Goal: Task Accomplishment & Management: Manage account settings

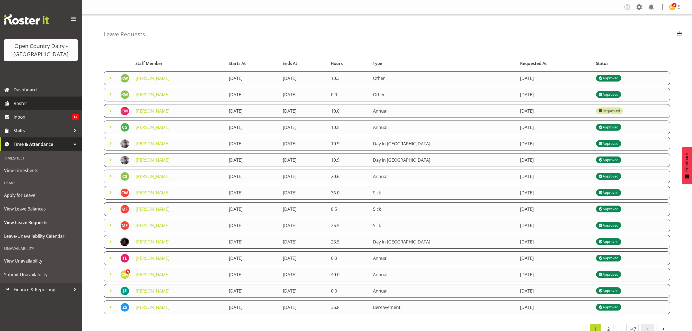
click at [26, 104] on span "Roster" at bounding box center [46, 103] width 65 height 8
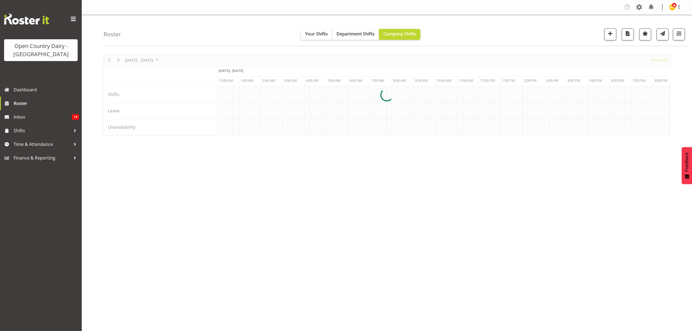
scroll to position [0, 2617]
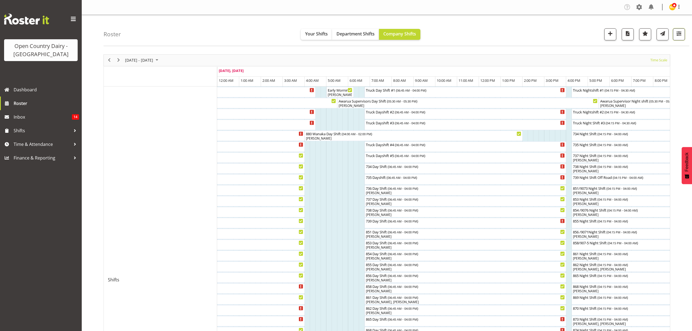
click at [684, 37] on button "button" at bounding box center [679, 34] width 12 height 12
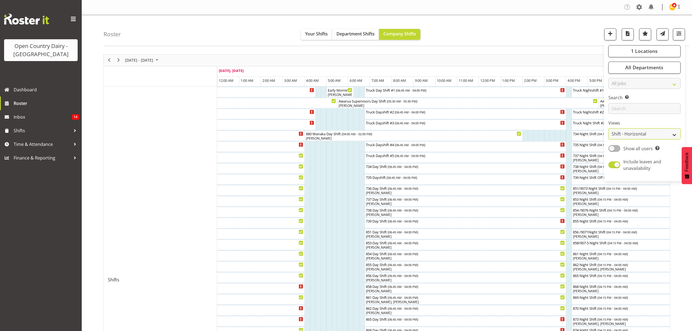
click at [666, 133] on select "Staff Role Shift - Horizontal Shift - Vertical Staff - Location" at bounding box center [645, 133] width 72 height 11
click at [609, 129] on select "Staff Role Shift - Horizontal Shift - Vertical Staff - Location" at bounding box center [645, 133] width 72 height 11
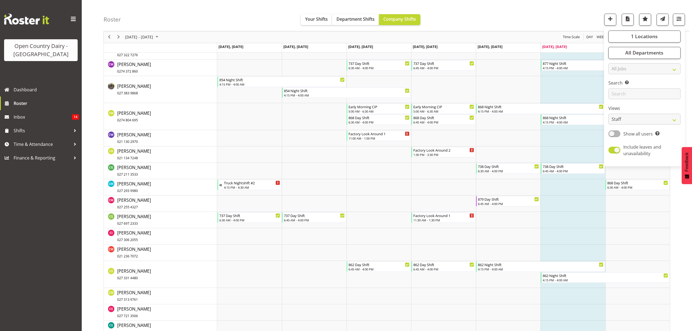
scroll to position [1163, 0]
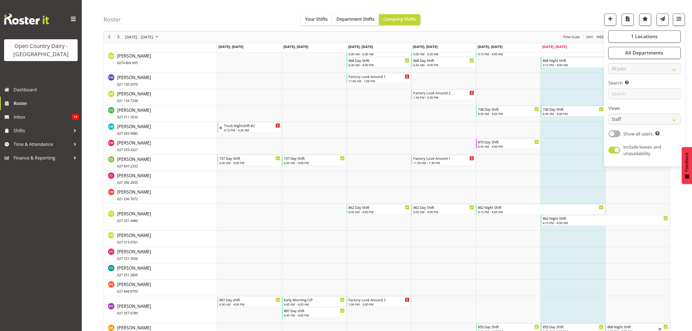
drag, startPoint x: 676, startPoint y: 222, endPoint x: 663, endPoint y: 222, distance: 12.5
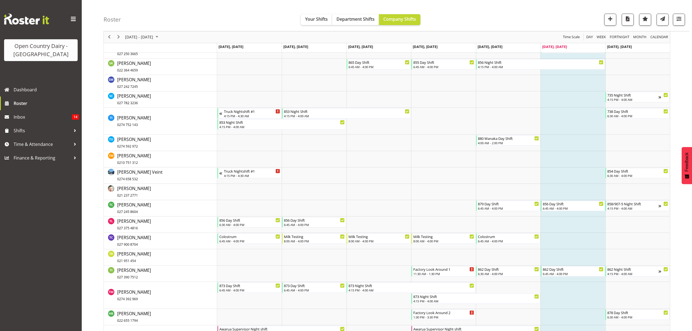
scroll to position [3162, 0]
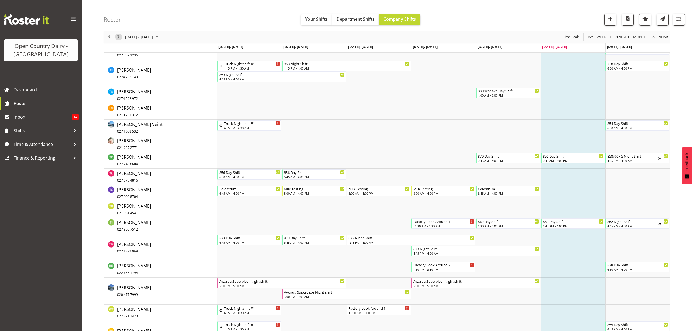
click at [117, 38] on span "Next" at bounding box center [118, 37] width 7 height 7
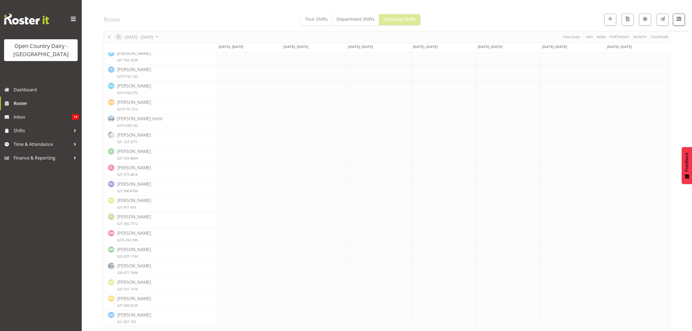
scroll to position [0, 0]
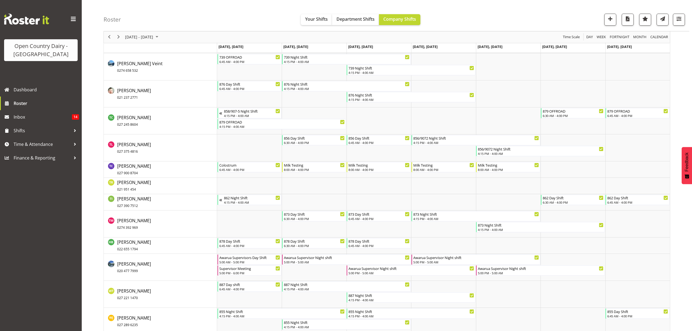
scroll to position [3125, 0]
click at [681, 23] on button "button" at bounding box center [679, 20] width 12 height 12
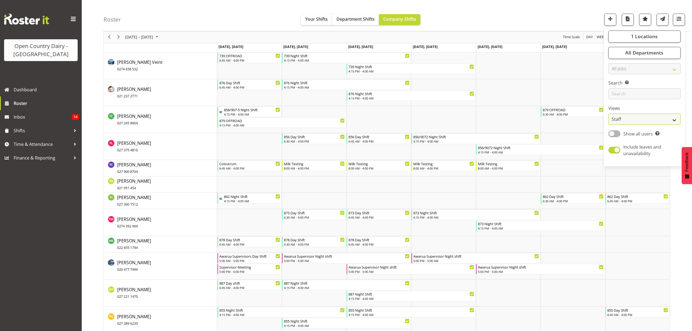
click at [666, 122] on select "Staff Role Shift - Horizontal Shift - Vertical Staff - Location" at bounding box center [645, 119] width 72 height 11
select select "shiftH"
click at [609, 125] on select "Staff Role Shift - Horizontal Shift - Vertical Staff - Location" at bounding box center [645, 119] width 72 height 11
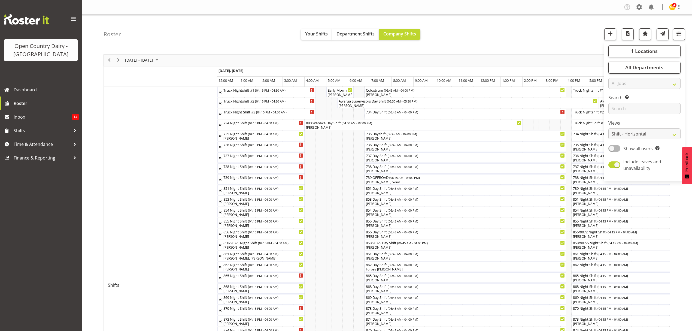
click at [681, 224] on div "August 25 - 31, 2025 Today Timeline Day Timeline Week Timeline Fortnight Timeli…" at bounding box center [398, 291] width 589 height 482
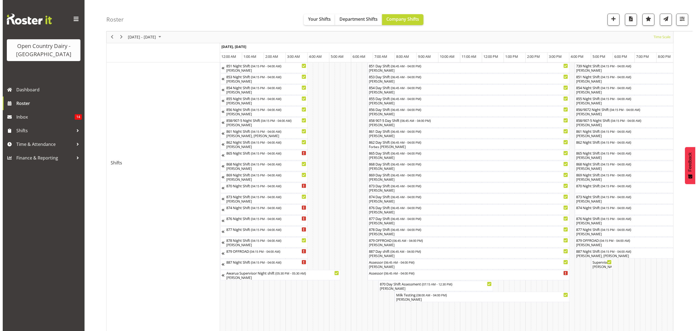
scroll to position [109, 0]
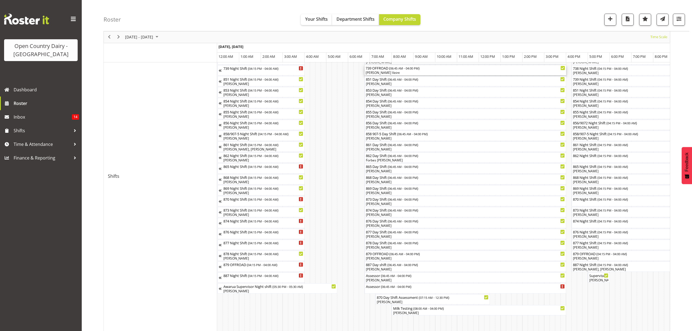
click at [378, 72] on div "[PERSON_NAME] Veint" at bounding box center [466, 72] width 200 height 5
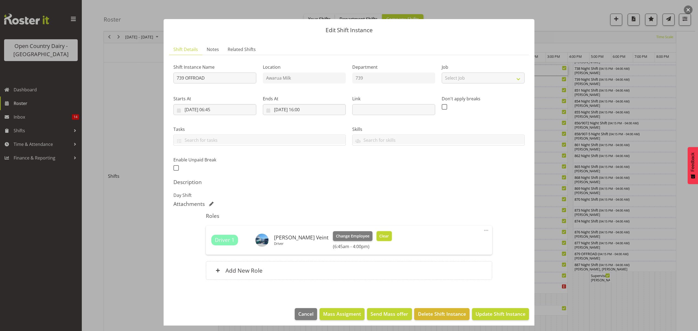
click at [376, 239] on button "Clear" at bounding box center [384, 236] width 16 height 10
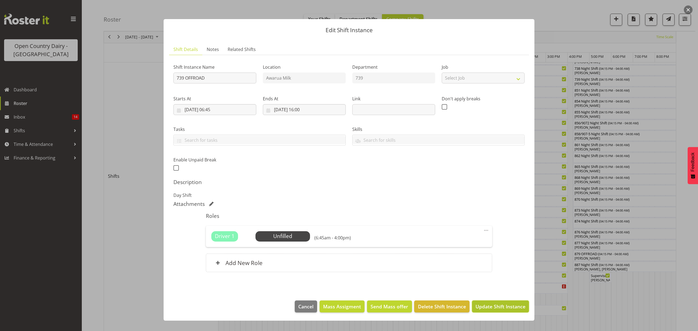
click at [489, 307] on span "Update Shift Instance" at bounding box center [500, 306] width 50 height 7
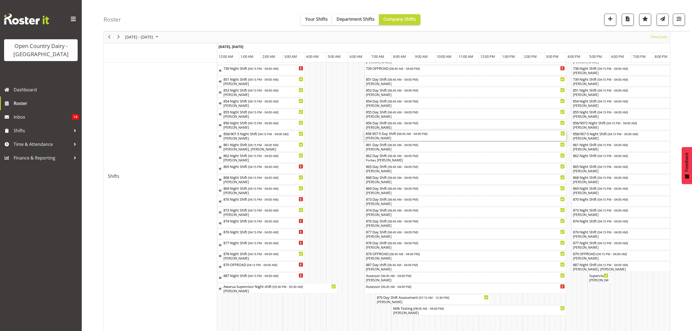
click at [374, 137] on div "[PERSON_NAME]" at bounding box center [466, 138] width 200 height 5
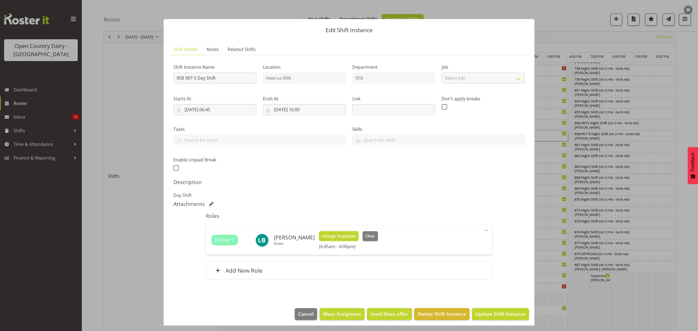
click at [337, 235] on span "Change Employee" at bounding box center [339, 236] width 34 height 6
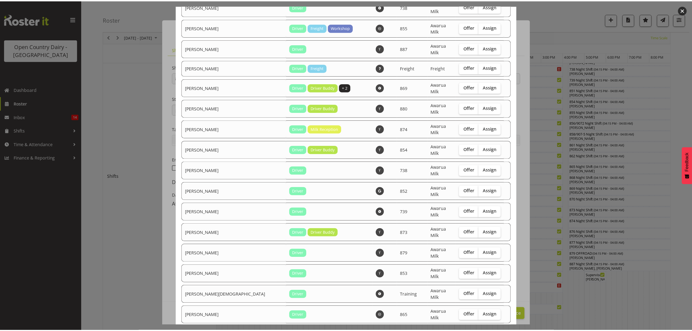
scroll to position [786, 0]
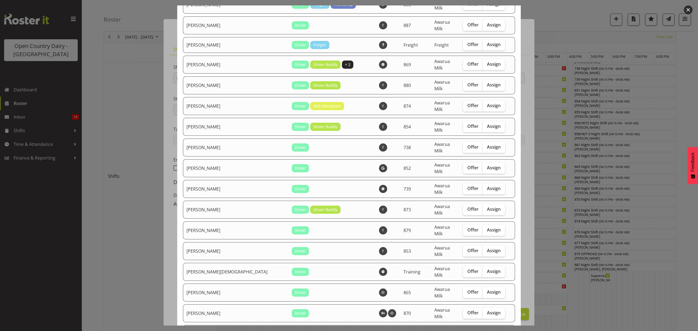
checkbox input "true"
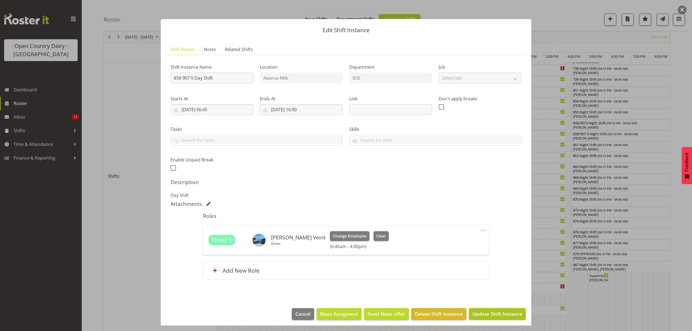
click at [490, 313] on span "Update Shift Instance" at bounding box center [498, 313] width 50 height 7
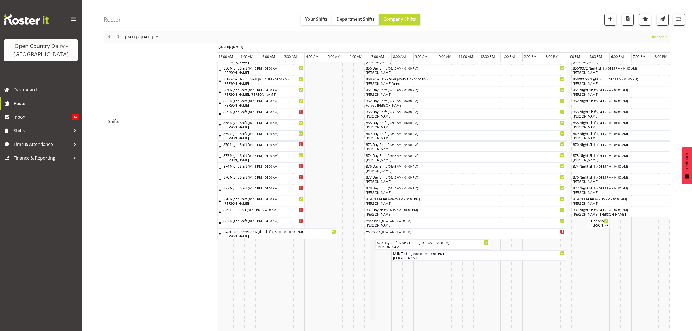
scroll to position [170, 0]
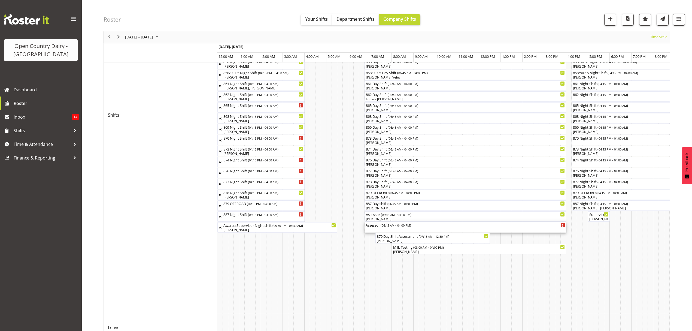
click at [379, 227] on div "Assessor ( 06:45 AM - 04:00 PM )" at bounding box center [466, 224] width 200 height 5
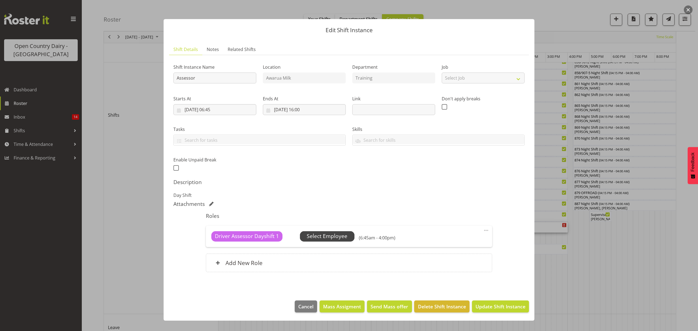
click at [326, 239] on span "Select Employee" at bounding box center [327, 236] width 41 height 8
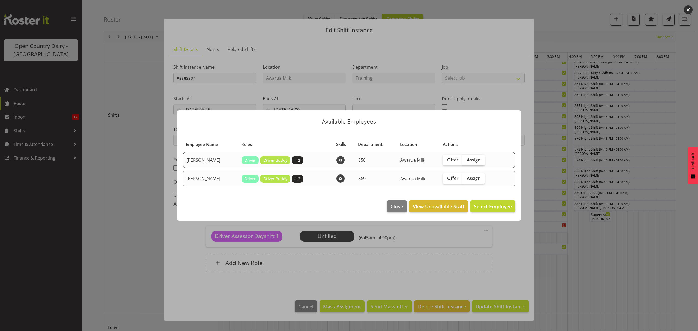
click at [476, 162] on span "Assign" at bounding box center [474, 159] width 14 height 5
click at [466, 161] on input "Assign" at bounding box center [464, 160] width 4 height 4
checkbox input "true"
click at [490, 206] on span "Assign Liam Bellman" at bounding box center [484, 206] width 55 height 7
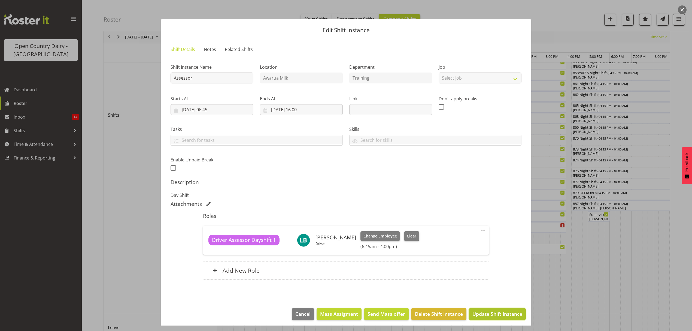
click at [484, 312] on span "Update Shift Instance" at bounding box center [498, 313] width 50 height 7
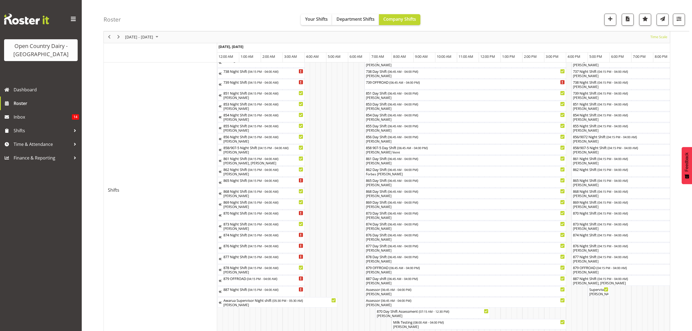
scroll to position [109, 0]
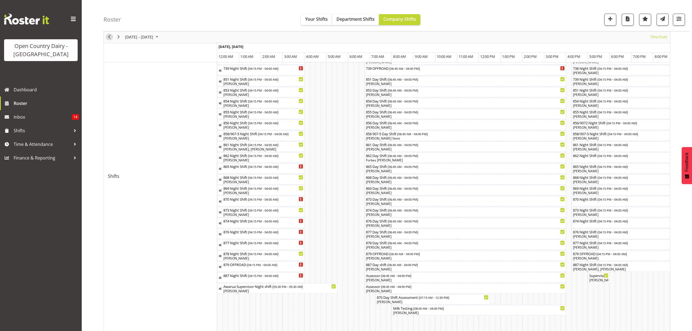
drag, startPoint x: 109, startPoint y: 37, endPoint x: 683, endPoint y: 137, distance: 582.4
click at [109, 37] on span "Previous" at bounding box center [109, 37] width 7 height 7
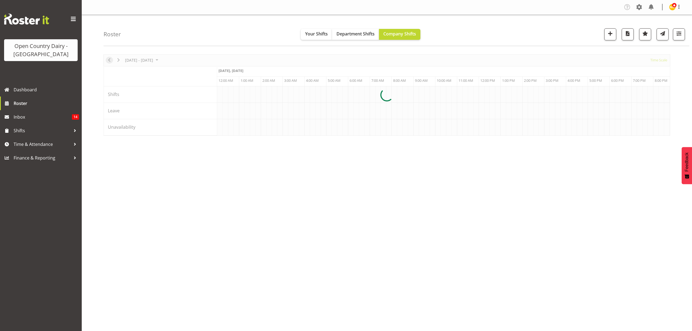
scroll to position [0, 0]
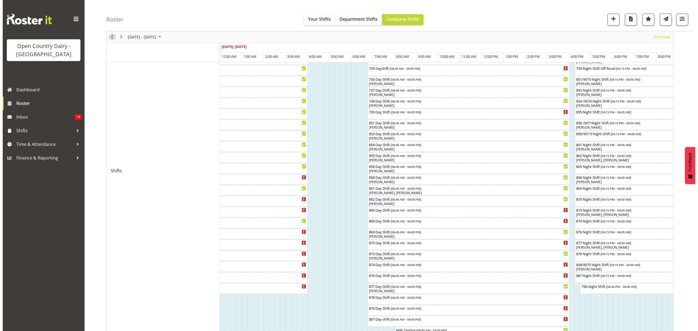
scroll to position [73, 0]
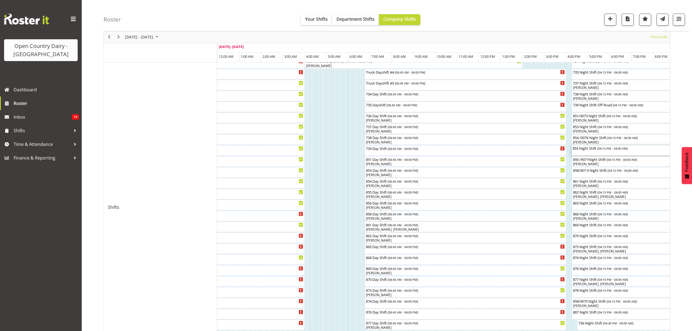
click at [585, 149] on div "855 Night Shift ( 04:15 PM - 04:00 AM )" at bounding box center [700, 147] width 254 height 5
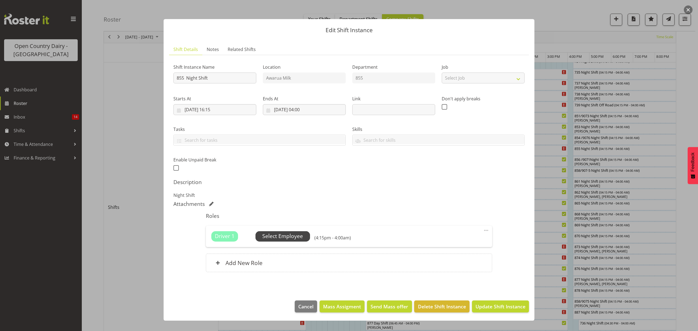
click at [284, 234] on span "Select Employee" at bounding box center [282, 236] width 41 height 8
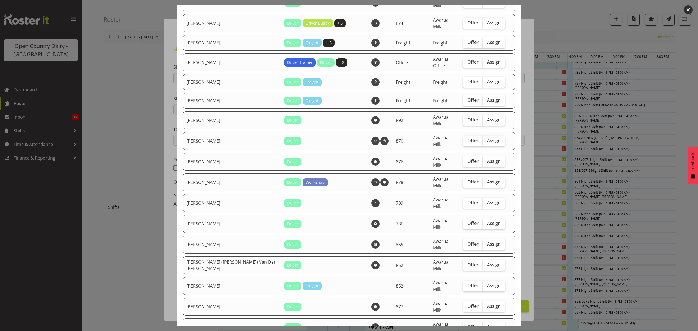
scroll to position [436, 0]
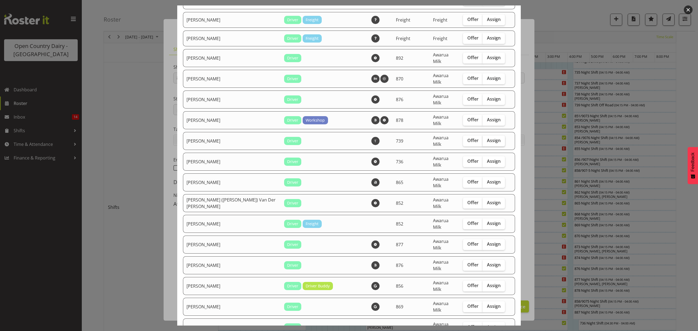
click at [487, 138] on span "Assign" at bounding box center [494, 140] width 14 height 5
click at [482, 139] on input "Assign" at bounding box center [484, 141] width 4 height 4
checkbox input "true"
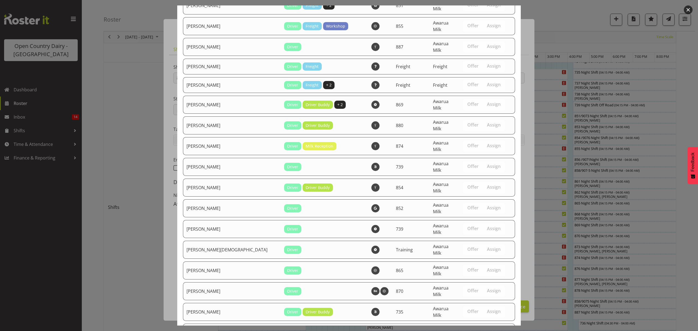
scroll to position [990, 0]
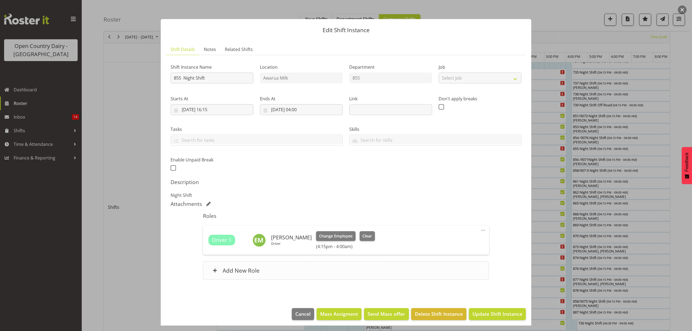
click at [224, 271] on h6 "Add New Role" at bounding box center [241, 270] width 37 height 7
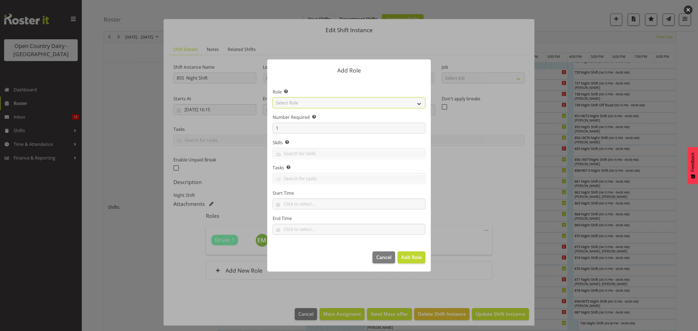
click at [304, 104] on select "Select Role Crew Leader Driver Driver Assessor Dayshift Driver Assessor Nightsh…" at bounding box center [349, 102] width 153 height 11
select select "1437"
click at [273, 97] on select "Select Role Crew Leader Driver Driver Assessor Dayshift Driver Assessor Nightsh…" at bounding box center [349, 102] width 153 height 11
click at [409, 257] on span "Add Role" at bounding box center [411, 257] width 21 height 7
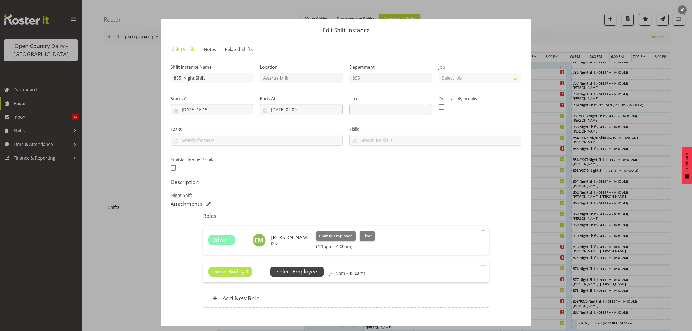
click at [303, 273] on span "Select Employee" at bounding box center [297, 272] width 41 height 8
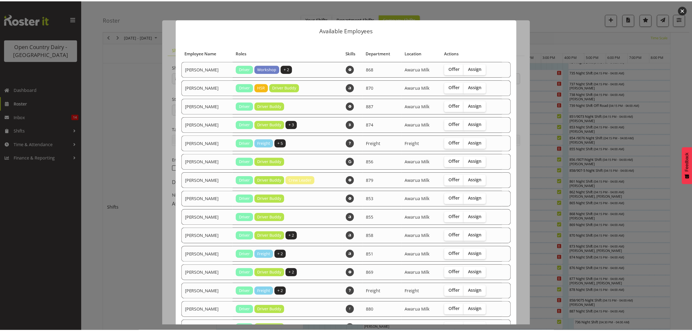
scroll to position [100, 0]
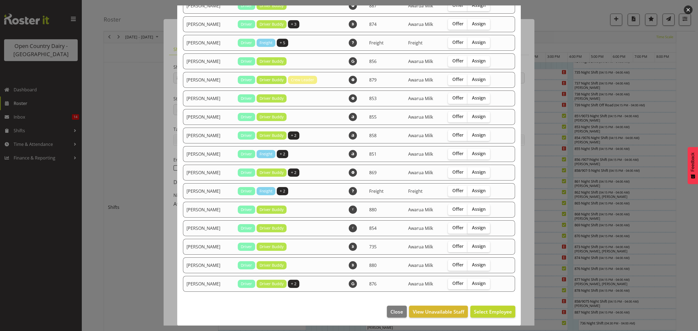
click at [481, 227] on span "Assign" at bounding box center [479, 227] width 14 height 5
click at [471, 227] on input "Assign" at bounding box center [469, 228] width 4 height 4
checkbox input "true"
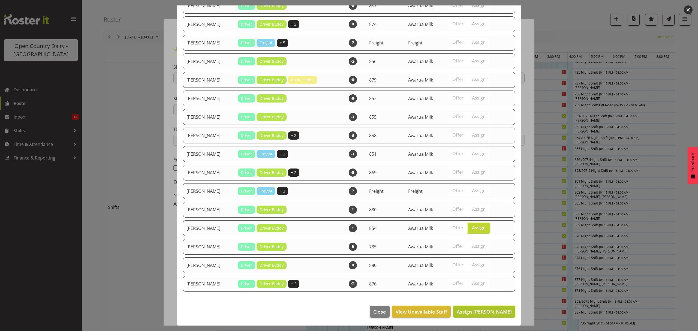
click at [475, 312] on span "Assign Raymond George" at bounding box center [484, 311] width 55 height 7
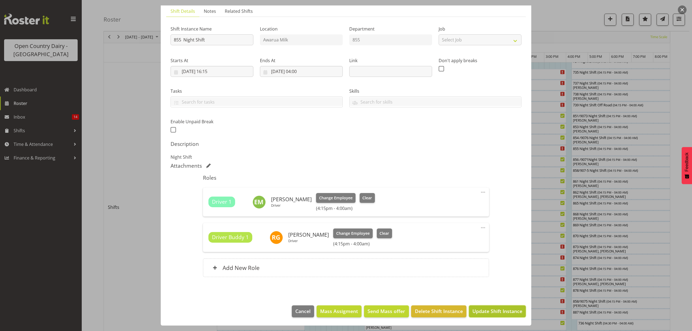
click at [475, 314] on span "Update Shift Instance" at bounding box center [498, 310] width 50 height 7
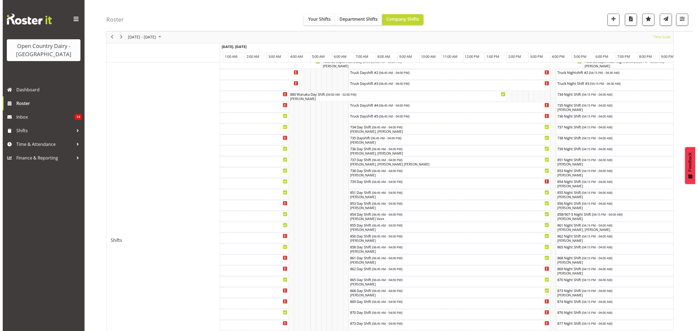
scroll to position [76, 0]
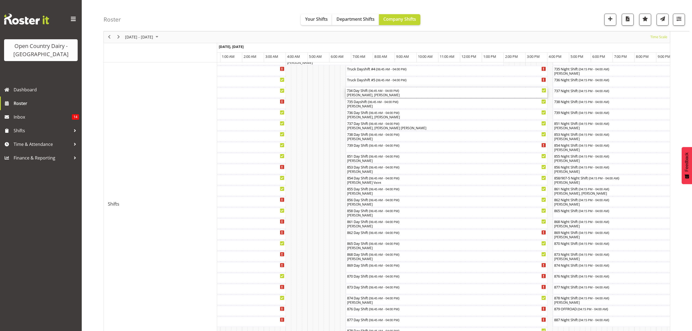
click at [364, 90] on div "734 Day Shift ( 06:45 AM - 04:00 PM )" at bounding box center [447, 89] width 200 height 5
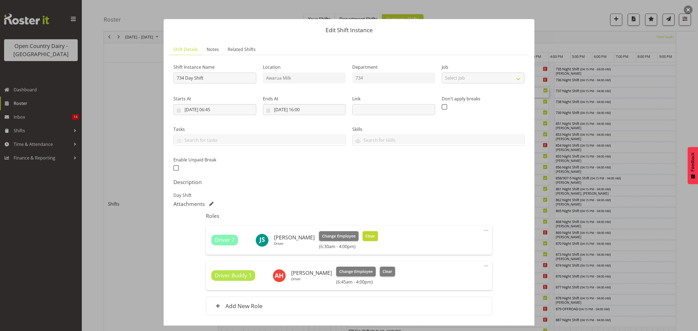
click at [364, 239] on button "Clear" at bounding box center [371, 236] width 16 height 10
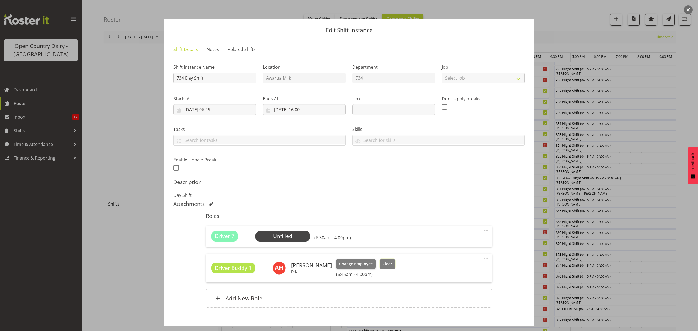
click at [391, 263] on span "Clear" at bounding box center [387, 264] width 10 height 6
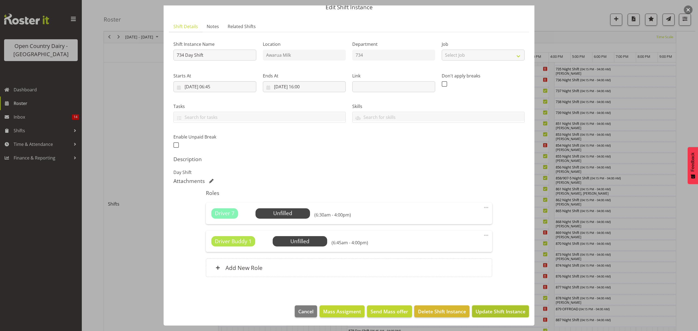
click at [488, 310] on span "Update Shift Instance" at bounding box center [500, 311] width 50 height 7
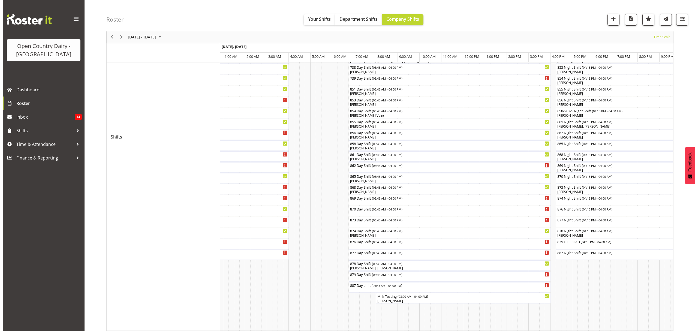
scroll to position [145, 0]
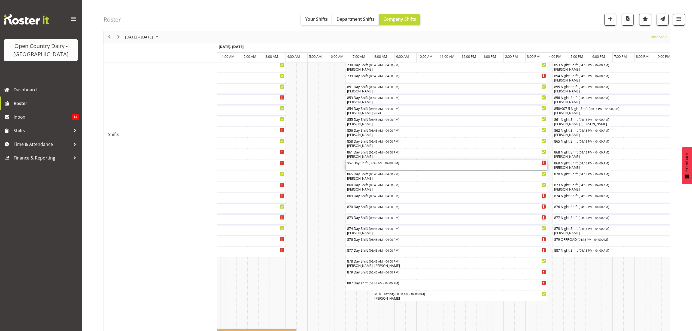
click at [356, 162] on div "862 Day Shift ( 06:45 AM - 04:00 PM )" at bounding box center [447, 162] width 200 height 5
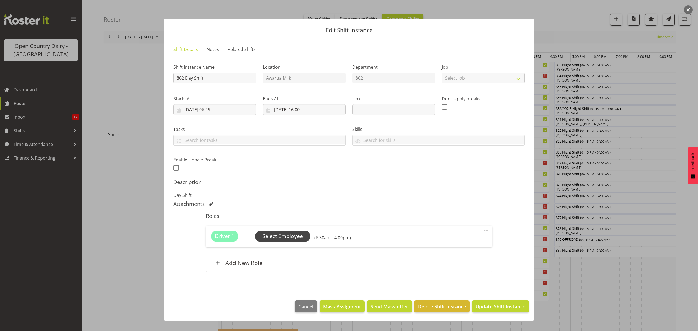
click at [275, 236] on span "Select Employee" at bounding box center [282, 236] width 41 height 8
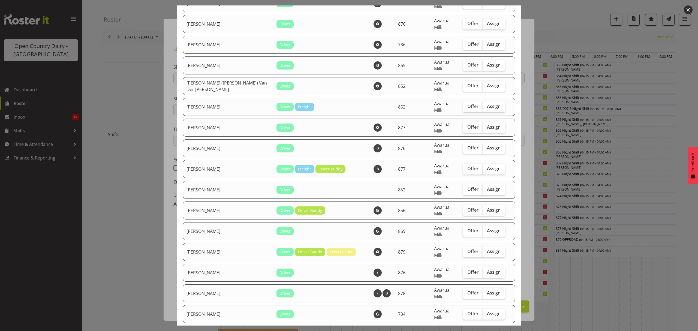
scroll to position [545, 0]
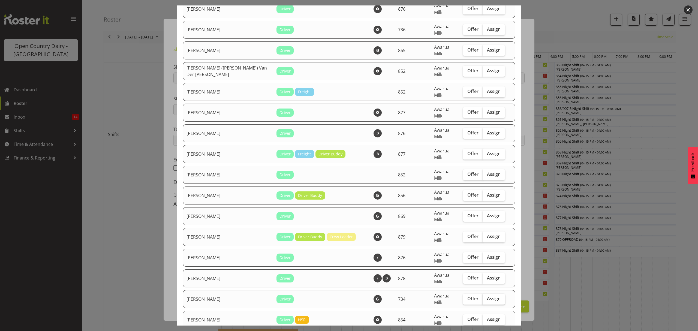
click at [487, 296] on span "Assign" at bounding box center [494, 298] width 14 height 5
click at [485, 297] on input "Assign" at bounding box center [484, 299] width 4 height 4
checkbox input "true"
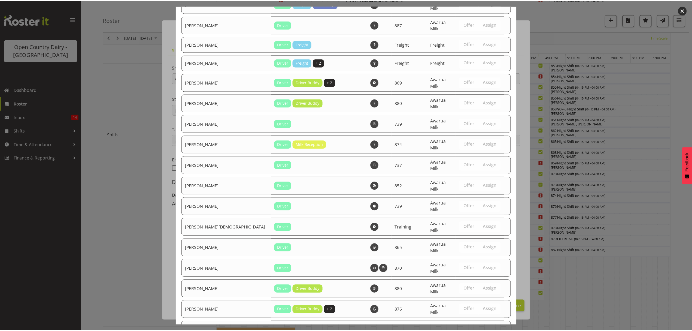
scroll to position [1009, 0]
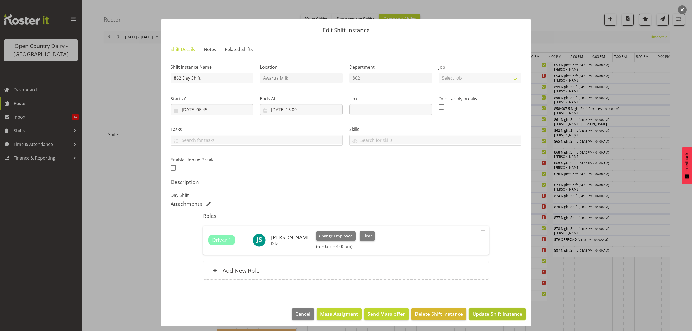
click at [487, 317] on span "Update Shift Instance" at bounding box center [498, 313] width 50 height 7
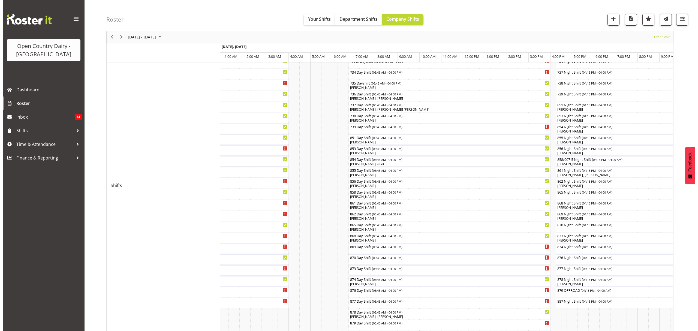
scroll to position [109, 0]
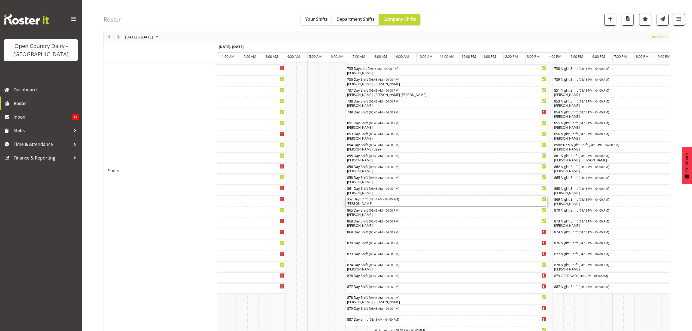
click at [362, 199] on div "862 Day Shift ( 06:45 AM - 04:00 PM )" at bounding box center [447, 198] width 200 height 5
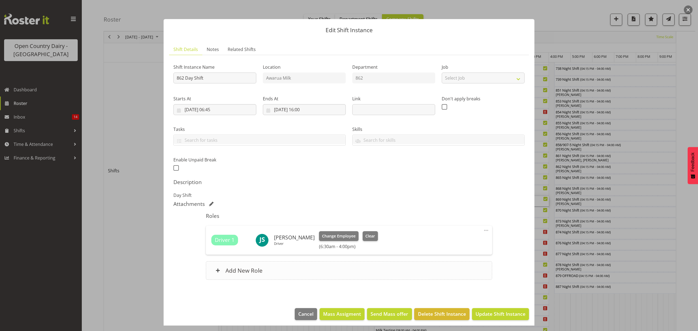
click at [235, 269] on h6 "Add New Role" at bounding box center [243, 270] width 37 height 7
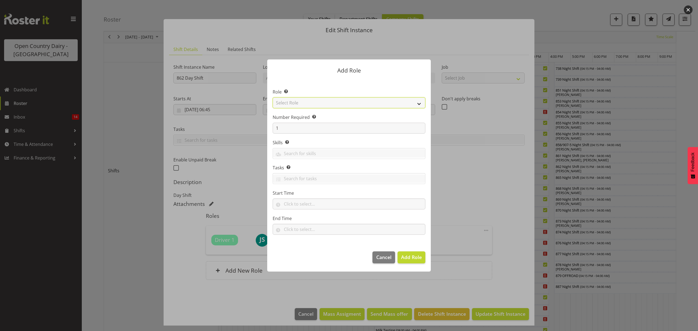
click at [291, 106] on select "Select Role Crew Leader Driver Driver Assessor Dayshift Driver Assessor Nightsh…" at bounding box center [349, 102] width 153 height 11
select select "1437"
click at [273, 97] on select "Select Role Crew Leader Driver Driver Assessor Dayshift Driver Assessor Nightsh…" at bounding box center [349, 102] width 153 height 11
click at [410, 258] on span "Add Role" at bounding box center [411, 257] width 21 height 7
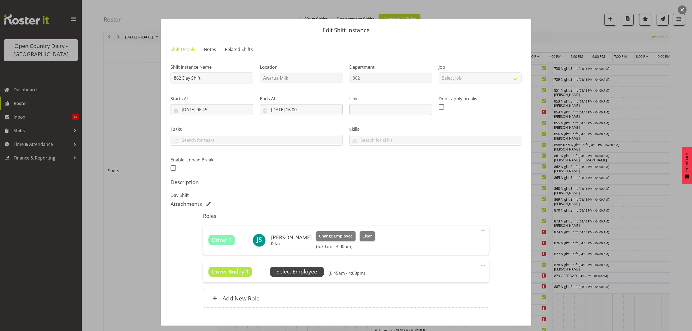
click at [306, 274] on span "Select Employee" at bounding box center [297, 272] width 41 height 8
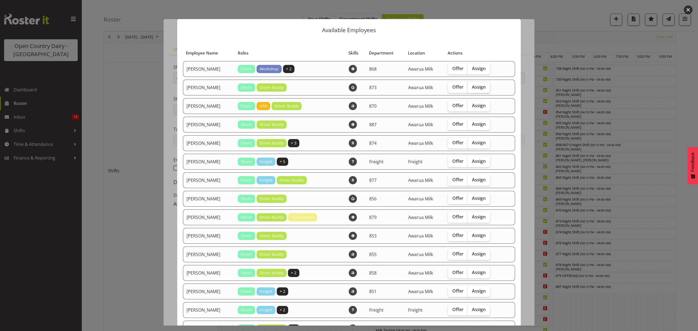
click at [478, 86] on span "Assign" at bounding box center [479, 86] width 14 height 5
click at [471, 86] on input "Assign" at bounding box center [469, 87] width 4 height 4
checkbox input "true"
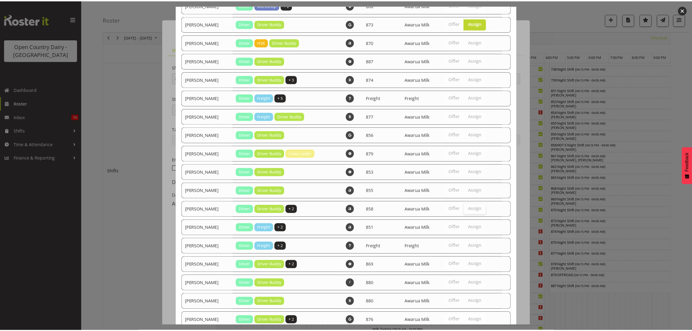
scroll to position [100, 0]
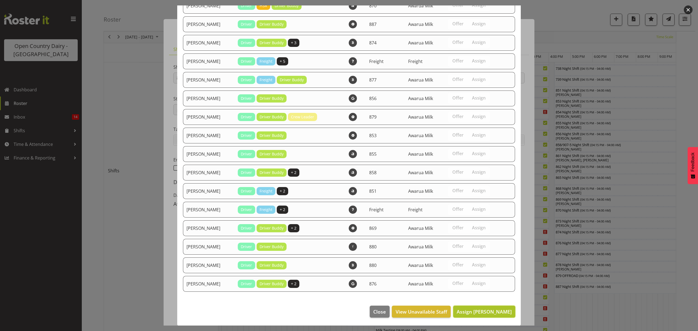
click at [464, 313] on span "Assign Andrew Henderson" at bounding box center [484, 311] width 55 height 7
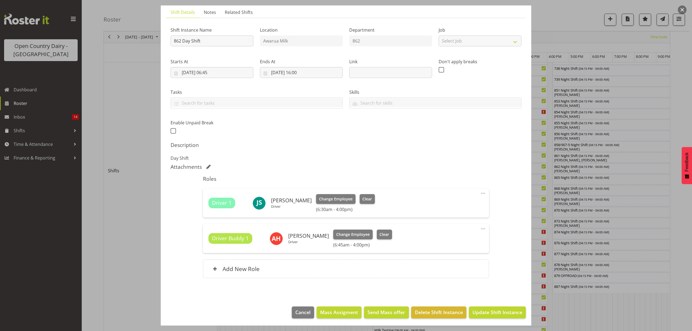
scroll to position [38, 0]
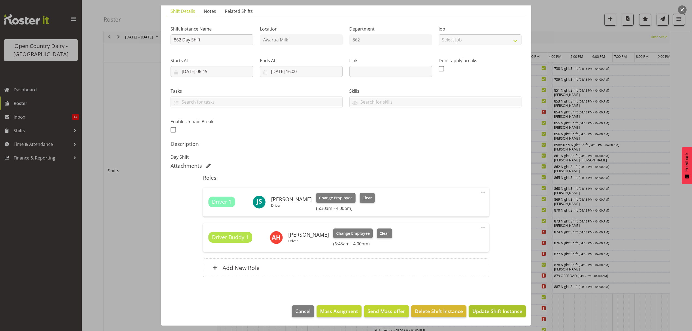
click at [492, 315] on span "Update Shift Instance" at bounding box center [498, 310] width 50 height 7
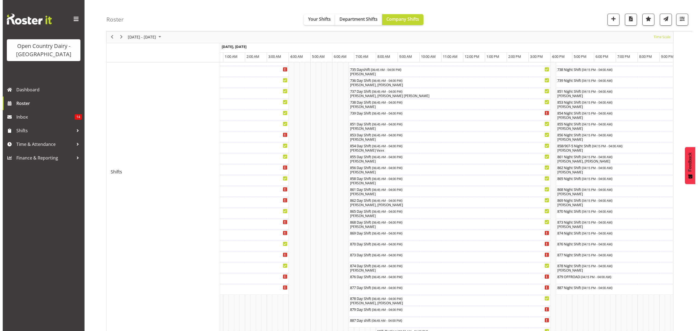
scroll to position [109, 0]
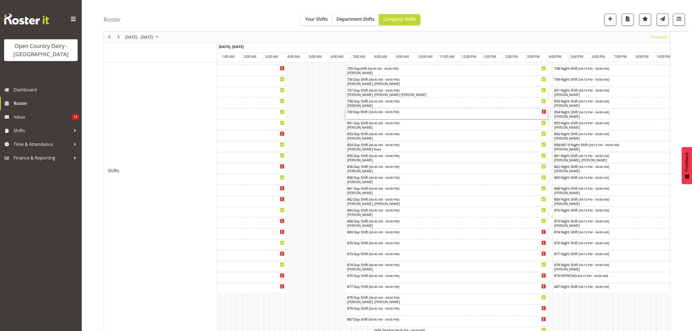
click at [363, 111] on div "739 Day Shift ( 06:45 AM - 04:00 PM )" at bounding box center [447, 111] width 200 height 5
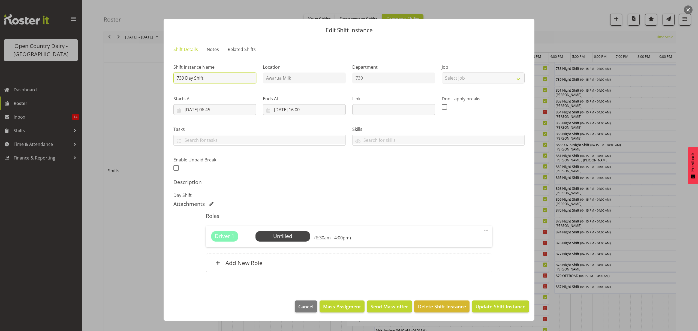
click at [214, 79] on input "739 Day Shift" at bounding box center [214, 78] width 83 height 11
type input "739 Day Shift OFF ROAD"
click at [493, 306] on span "Update Shift Instance" at bounding box center [500, 306] width 50 height 7
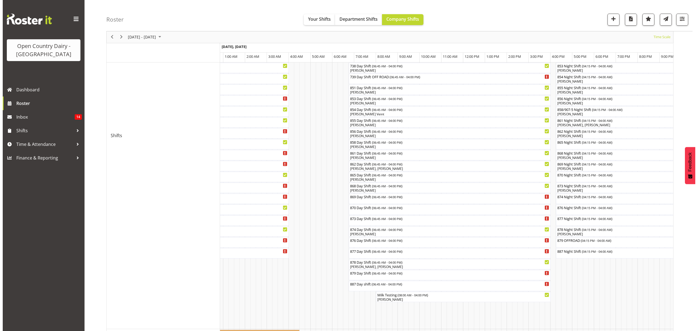
scroll to position [145, 0]
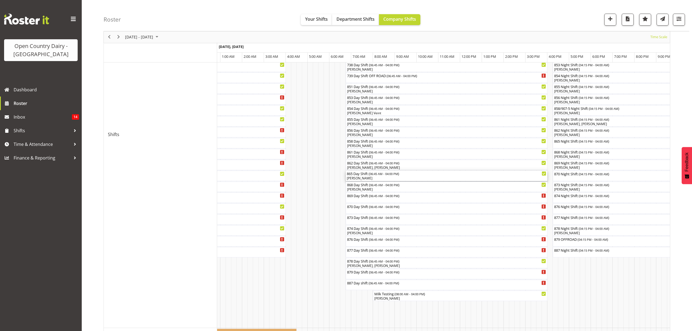
click at [360, 177] on div "[PERSON_NAME]" at bounding box center [447, 178] width 200 height 5
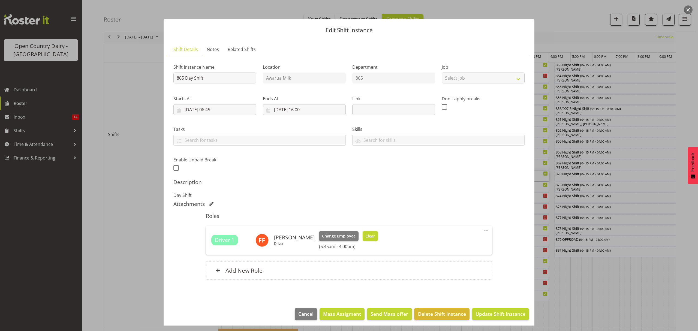
click at [367, 234] on span "Clear" at bounding box center [370, 236] width 10 height 6
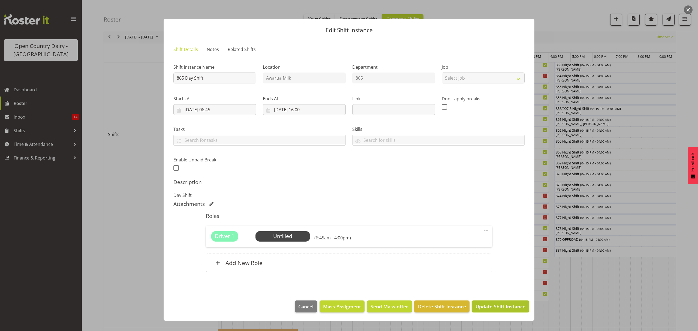
click at [497, 303] on button "Update Shift Instance" at bounding box center [500, 306] width 57 height 12
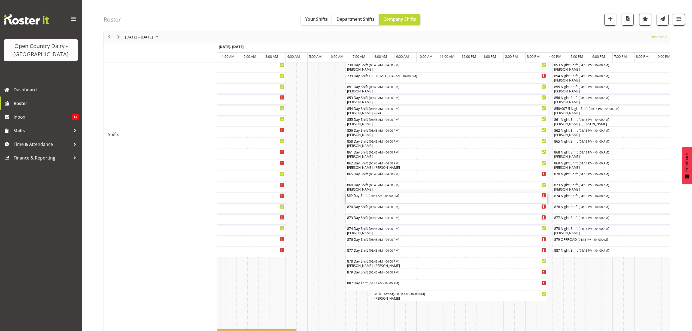
click at [363, 195] on div "869 Day Shift ( 06:45 AM - 04:00 PM )" at bounding box center [447, 194] width 200 height 5
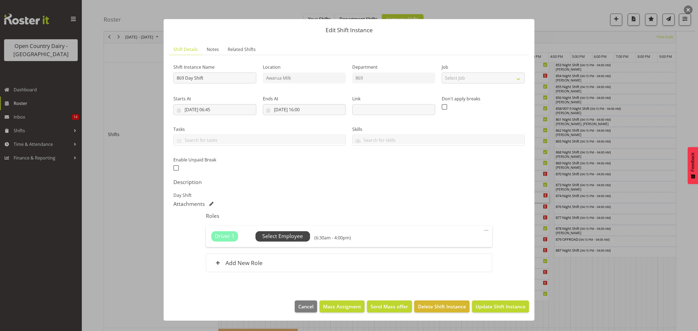
click at [267, 236] on span "Select Employee" at bounding box center [282, 236] width 41 height 8
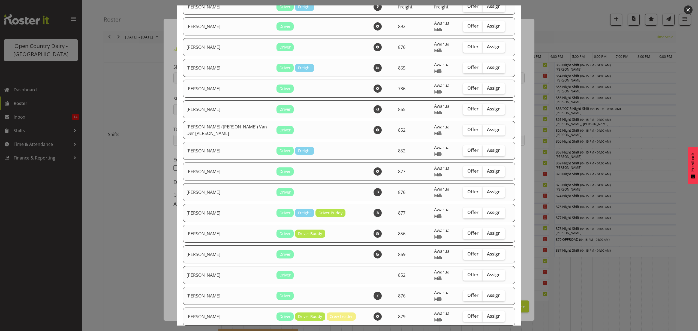
scroll to position [472, 0]
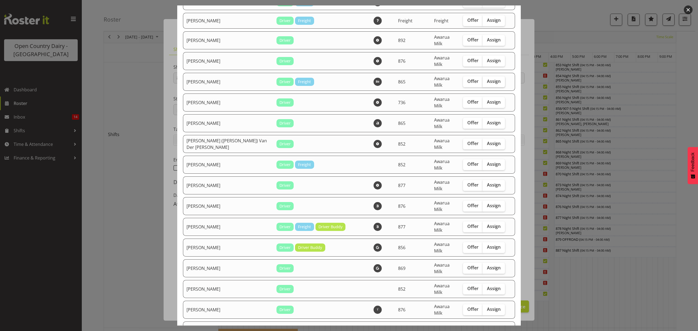
click at [487, 79] on span "Assign" at bounding box center [494, 81] width 14 height 5
click at [486, 80] on input "Assign" at bounding box center [484, 82] width 4 height 4
checkbox input "true"
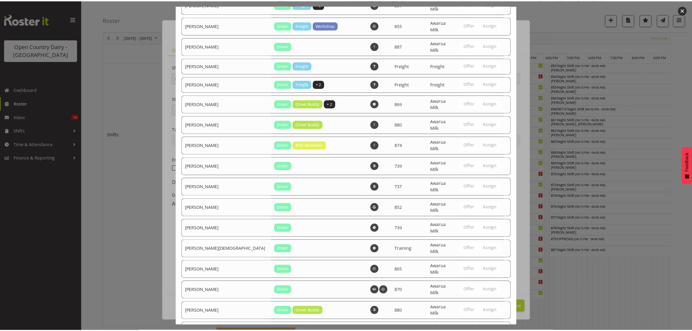
scroll to position [990, 0]
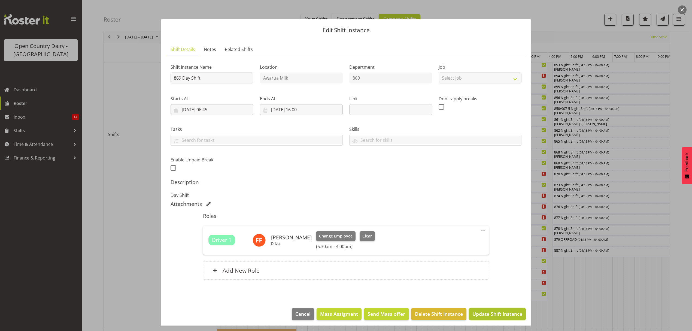
click at [488, 313] on span "Update Shift Instance" at bounding box center [498, 313] width 50 height 7
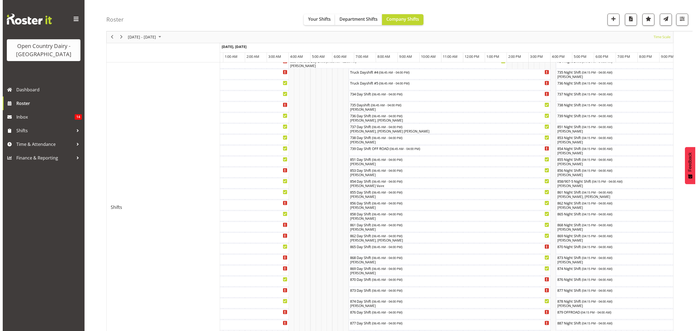
scroll to position [109, 0]
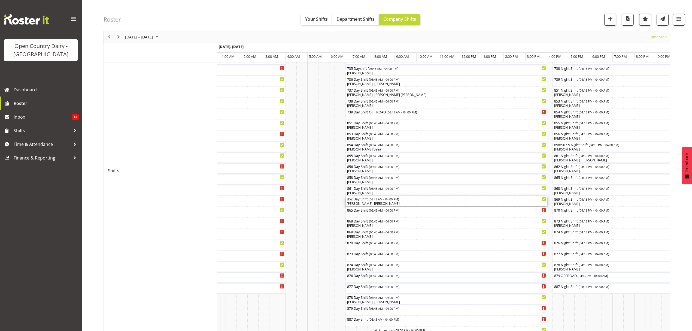
click at [368, 205] on div "[PERSON_NAME], [PERSON_NAME]" at bounding box center [447, 203] width 200 height 5
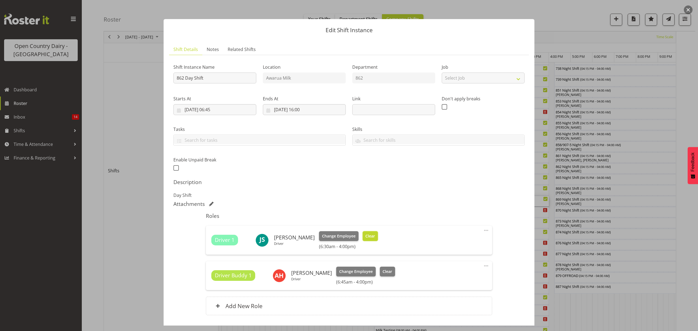
click at [365, 236] on span "Clear" at bounding box center [370, 236] width 10 height 6
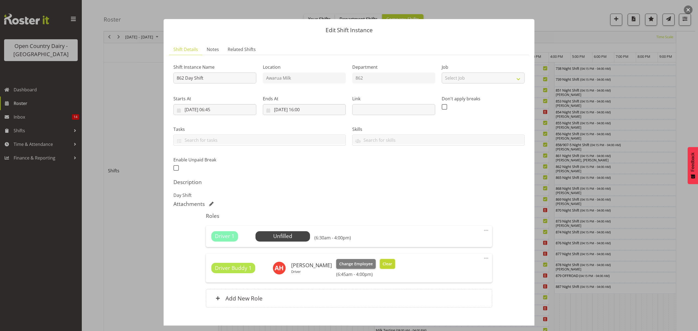
click at [391, 267] on span "Clear" at bounding box center [387, 264] width 10 height 6
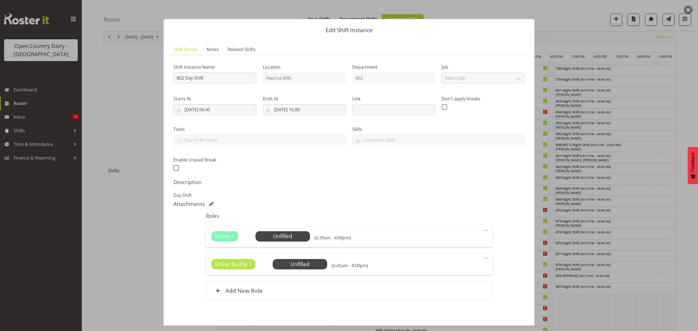
click at [483, 258] on span at bounding box center [486, 258] width 7 height 7
click at [443, 290] on link "Delete" at bounding box center [463, 290] width 52 height 10
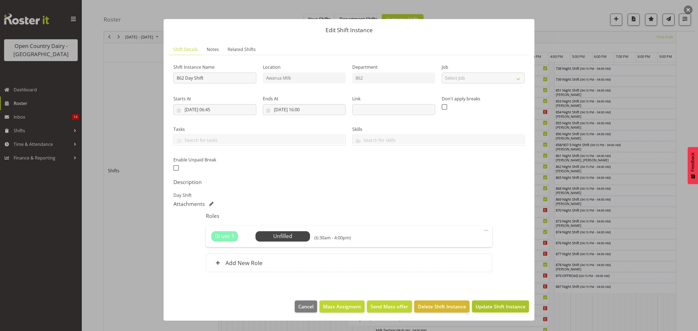
click at [496, 306] on span "Update Shift Instance" at bounding box center [500, 306] width 50 height 7
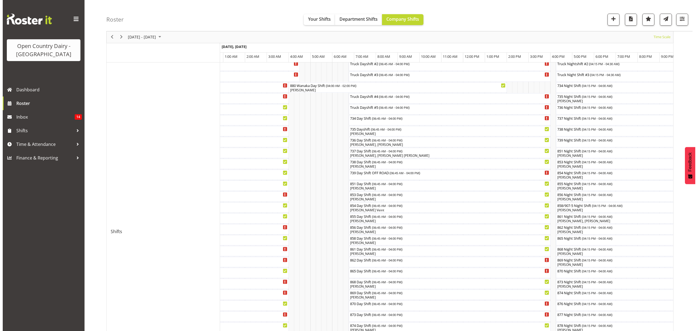
scroll to position [145, 0]
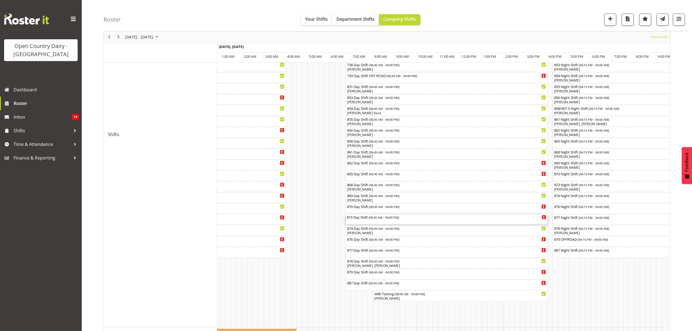
click at [360, 220] on div "873 Day Shift ( 06:45 AM - 04:00 PM )" at bounding box center [447, 219] width 200 height 10
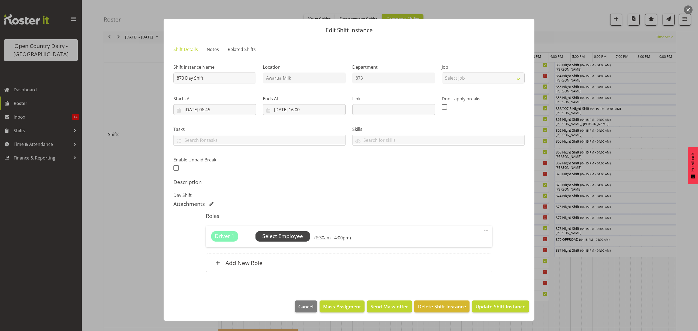
click at [289, 233] on span "Select Employee" at bounding box center [282, 236] width 41 height 8
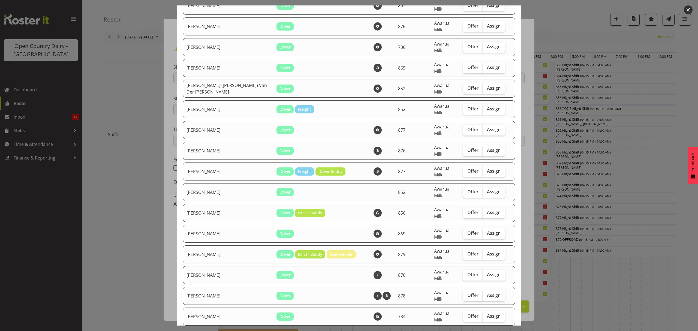
scroll to position [545, 0]
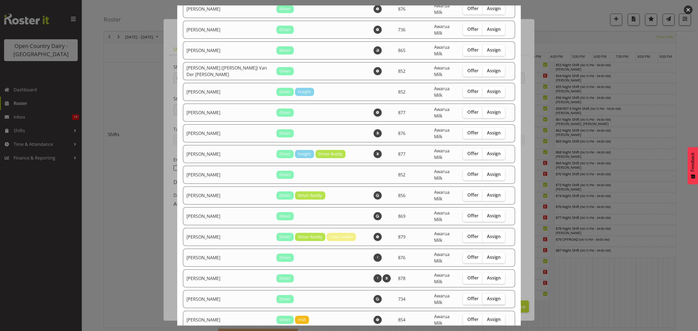
click at [487, 296] on span "Assign" at bounding box center [494, 298] width 14 height 5
click at [482, 297] on input "Assign" at bounding box center [484, 299] width 4 height 4
checkbox input "true"
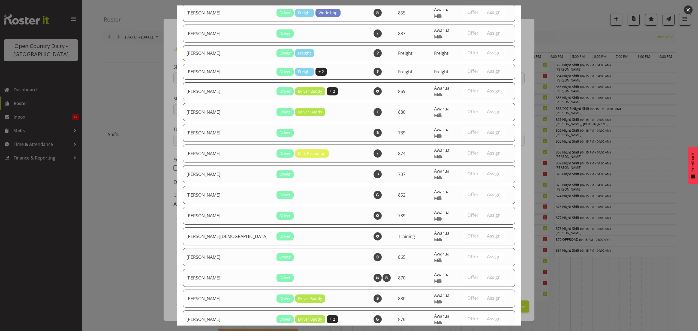
scroll to position [1009, 0]
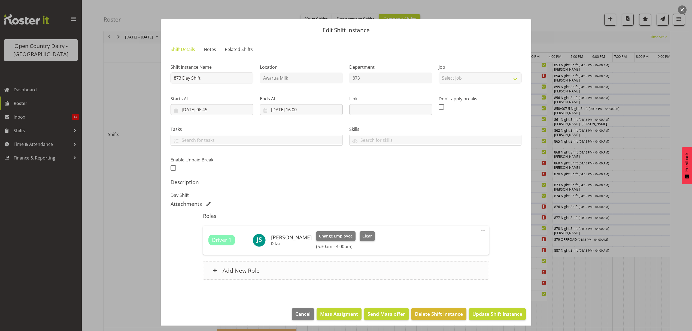
click at [255, 270] on h6 "Add New Role" at bounding box center [241, 270] width 37 height 7
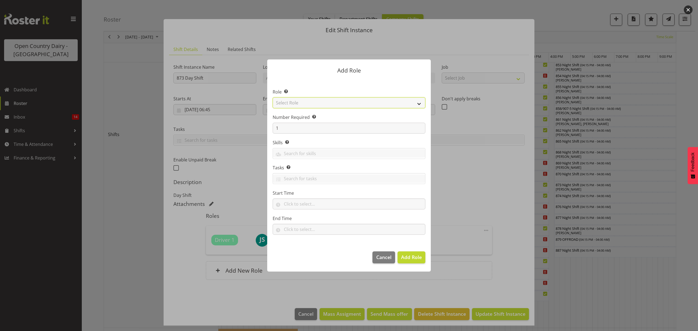
click at [309, 102] on select "Select Role Crew Leader Driver Driver Assessor Dayshift Driver Assessor Nightsh…" at bounding box center [349, 102] width 153 height 11
select select "1437"
click at [273, 97] on select "Select Role Crew Leader Driver Driver Assessor Dayshift Driver Assessor Nightsh…" at bounding box center [349, 102] width 153 height 11
click at [409, 261] on span "Add Role" at bounding box center [411, 256] width 21 height 7
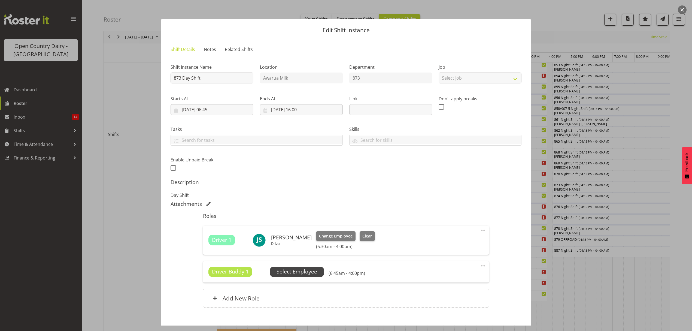
click at [303, 273] on span "Select Employee" at bounding box center [297, 272] width 41 height 8
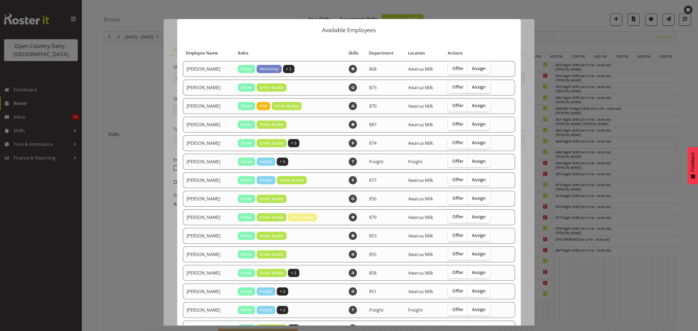
click at [475, 87] on span "Assign" at bounding box center [479, 86] width 14 height 5
click at [471, 87] on input "Assign" at bounding box center [469, 87] width 4 height 4
checkbox input "true"
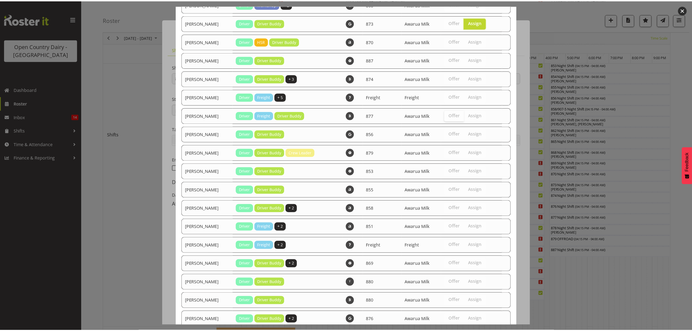
scroll to position [100, 0]
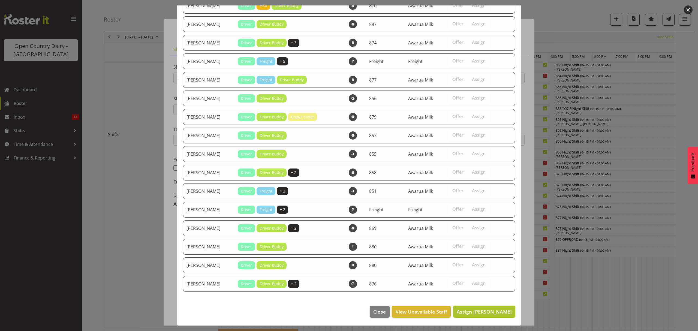
click at [469, 309] on span "Assign Andrew Henderson" at bounding box center [484, 311] width 55 height 7
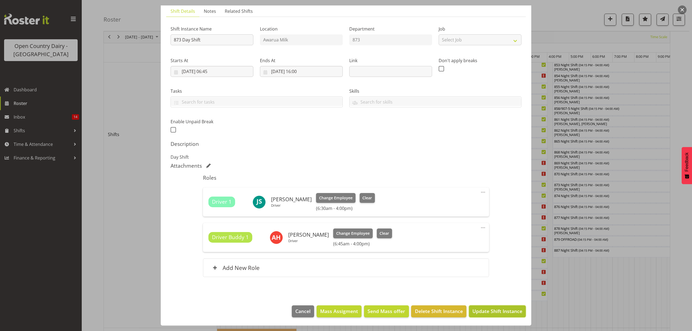
click at [488, 314] on span "Update Shift Instance" at bounding box center [498, 310] width 50 height 7
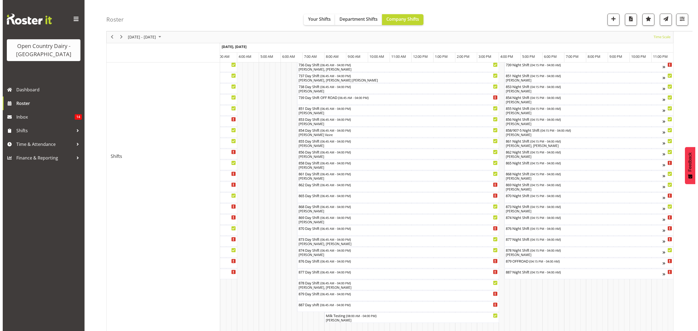
scroll to position [109, 0]
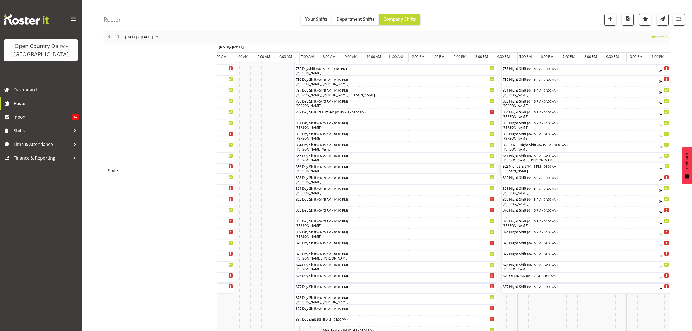
click at [518, 170] on div "[PERSON_NAME]" at bounding box center [581, 170] width 157 height 5
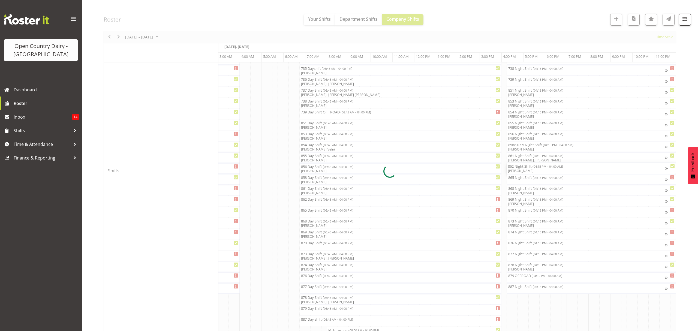
scroll to position [0, 3207]
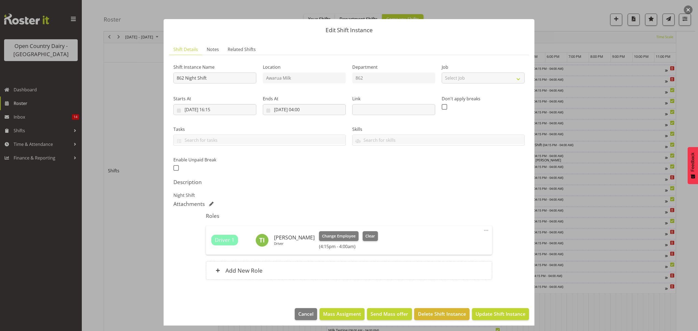
click at [357, 233] on div "Change Employee Clear" at bounding box center [348, 236] width 59 height 10
click at [368, 235] on span "Clear" at bounding box center [370, 236] width 10 height 6
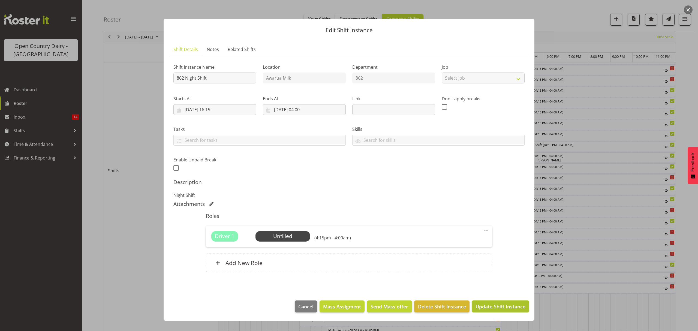
click at [490, 305] on span "Update Shift Instance" at bounding box center [500, 306] width 50 height 7
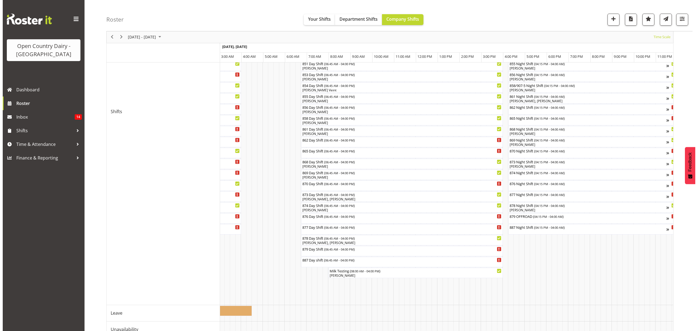
scroll to position [182, 0]
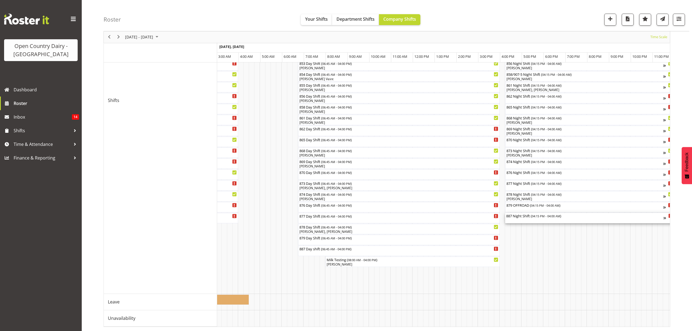
click at [529, 216] on div "887 Night Shift ( 04:15 PM - 04:00 AM )" at bounding box center [584, 215] width 157 height 5
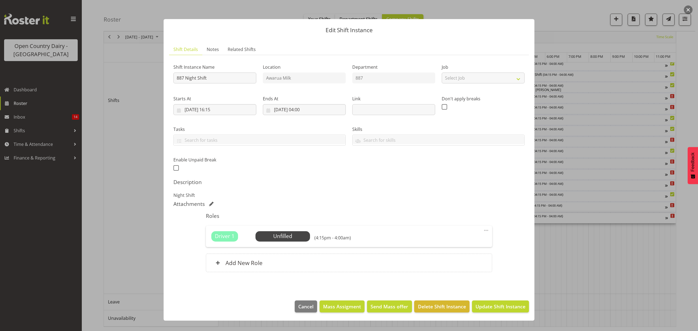
click at [562, 293] on div at bounding box center [349, 165] width 698 height 331
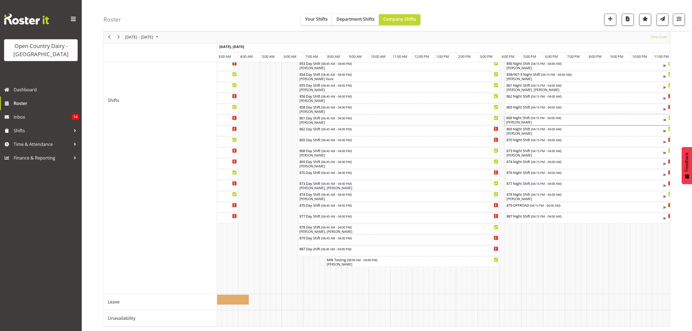
click at [524, 120] on div "[PERSON_NAME]" at bounding box center [584, 122] width 157 height 5
click at [0, 0] on div at bounding box center [0, 0] width 0 height 0
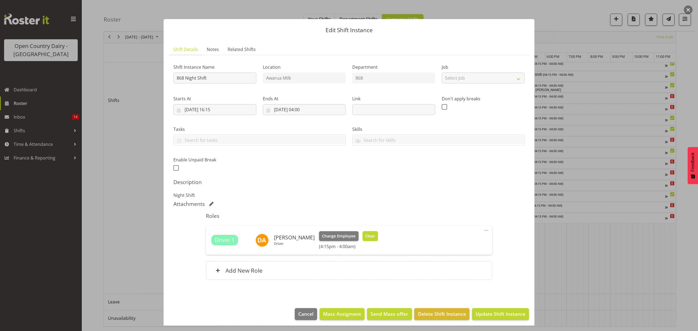
click at [368, 236] on span "Clear" at bounding box center [370, 236] width 10 height 6
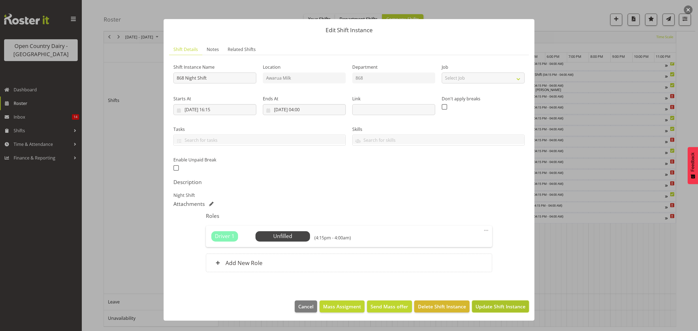
click at [492, 306] on span "Update Shift Instance" at bounding box center [500, 306] width 50 height 7
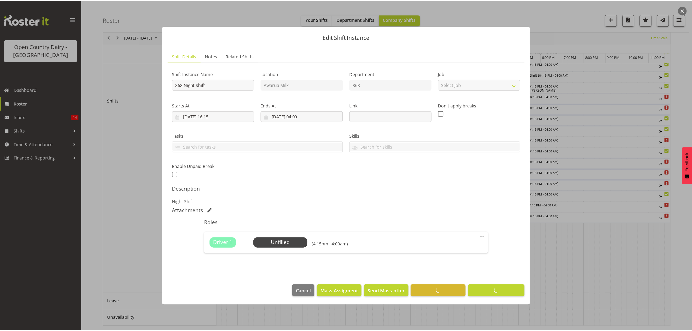
scroll to position [0, 0]
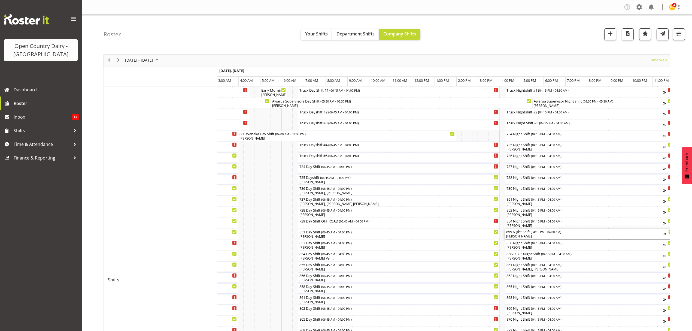
click at [514, 234] on div "[PERSON_NAME]" at bounding box center [584, 236] width 157 height 5
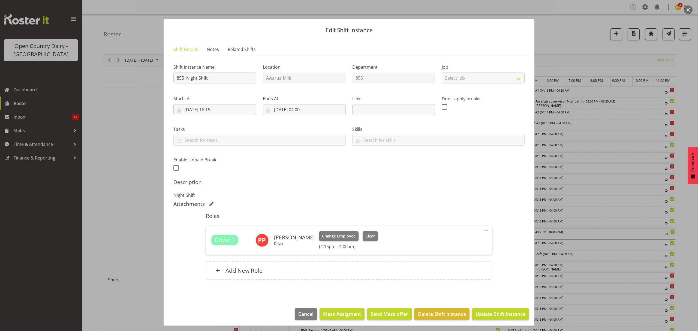
click at [686, 139] on div at bounding box center [349, 165] width 698 height 331
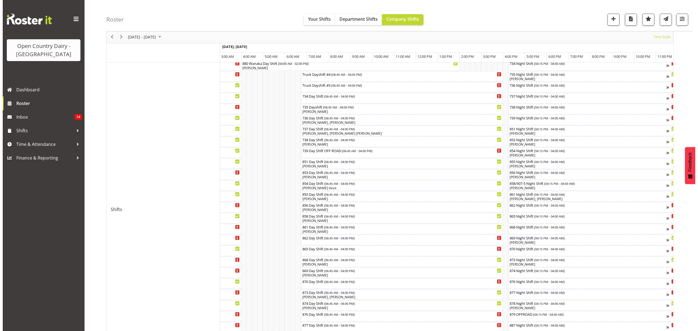
scroll to position [73, 0]
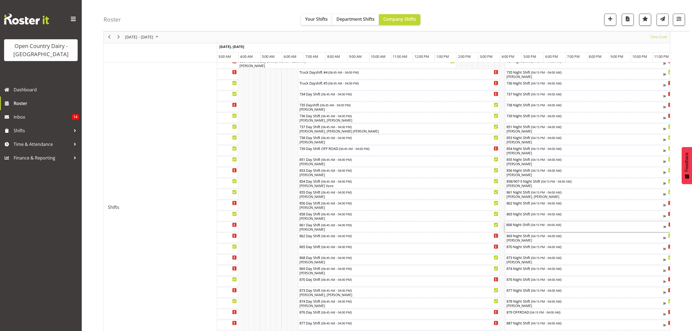
click at [519, 223] on div "868 Night Shift ( 04:15 PM - 04:00 AM )" at bounding box center [584, 224] width 157 height 5
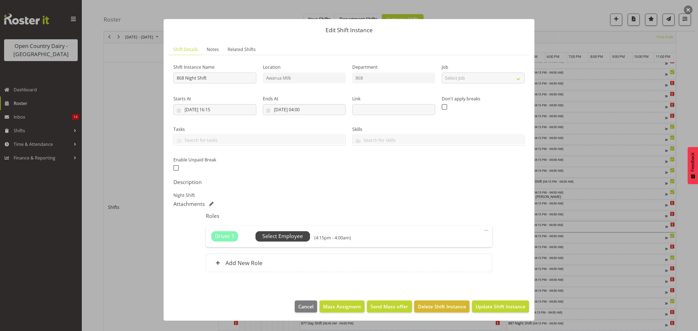
click at [286, 239] on span "Select Employee" at bounding box center [282, 236] width 41 height 8
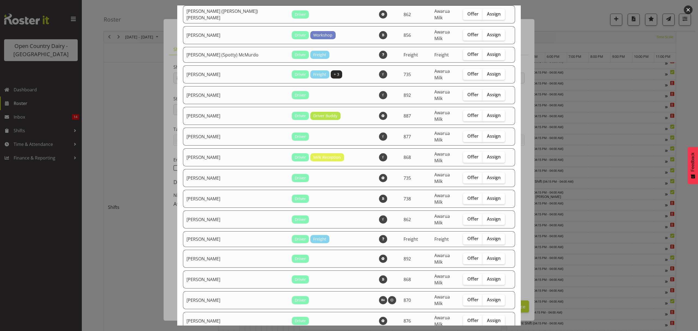
scroll to position [218, 0]
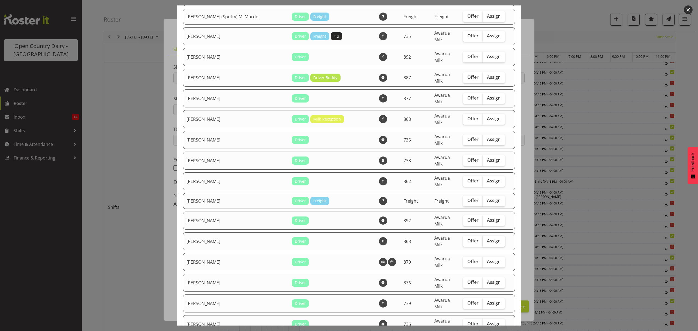
click at [487, 238] on span "Assign" at bounding box center [494, 240] width 14 height 5
click at [482, 239] on input "Assign" at bounding box center [484, 241] width 4 height 4
checkbox input "true"
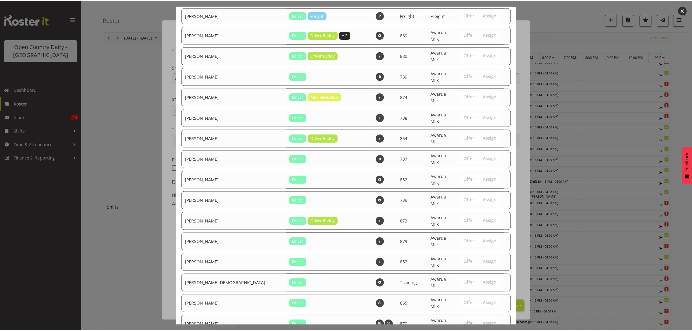
scroll to position [897, 0]
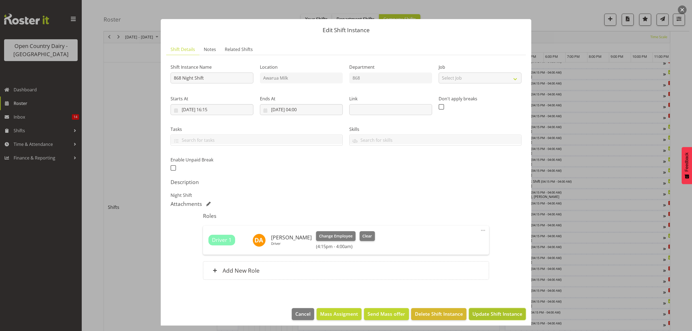
click at [501, 317] on span "Update Shift Instance" at bounding box center [498, 313] width 50 height 7
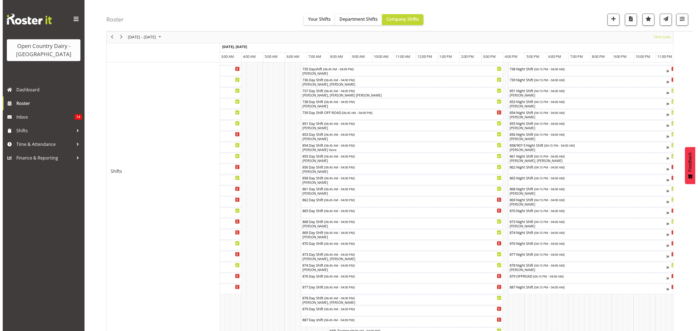
scroll to position [109, 0]
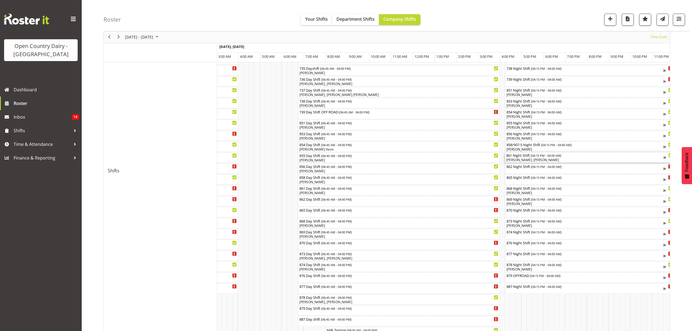
click at [523, 160] on div "[PERSON_NAME], [PERSON_NAME]" at bounding box center [584, 160] width 157 height 5
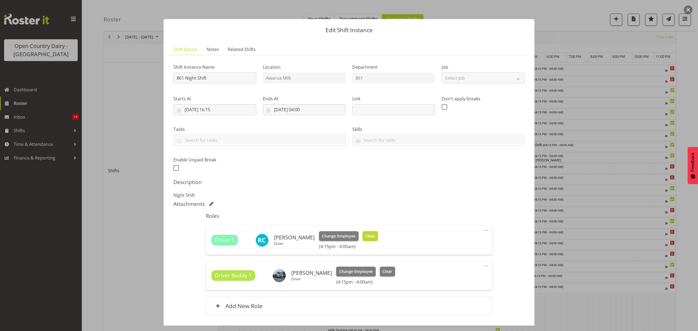
click at [365, 238] on span "Clear" at bounding box center [370, 236] width 10 height 6
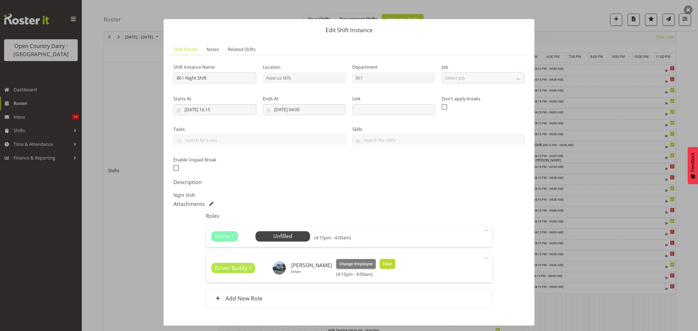
click at [382, 265] on span "Clear" at bounding box center [387, 264] width 10 height 6
drag, startPoint x: 381, startPoint y: 265, endPoint x: 403, endPoint y: 268, distance: 22.6
click at [384, 264] on div "Driver Buddy 1 Andrew Muir Driver Change Employee Clear (4:15pm - 4:00am)" at bounding box center [348, 268] width 275 height 18
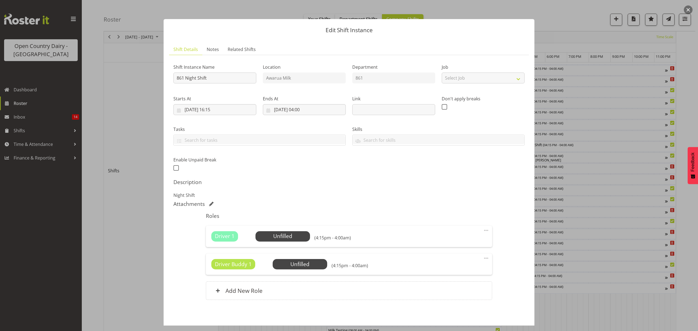
click at [477, 258] on div "Driver Buddy 1 Unfilled Select Employee (4:15pm - 4:00am) Edit Cover Role Delete" at bounding box center [349, 263] width 286 height 21
click at [483, 259] on span at bounding box center [486, 258] width 7 height 7
click at [447, 291] on link "Delete" at bounding box center [463, 290] width 52 height 10
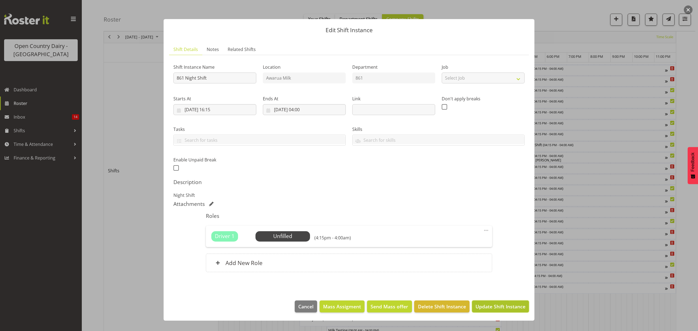
click at [497, 309] on span "Update Shift Instance" at bounding box center [500, 306] width 50 height 7
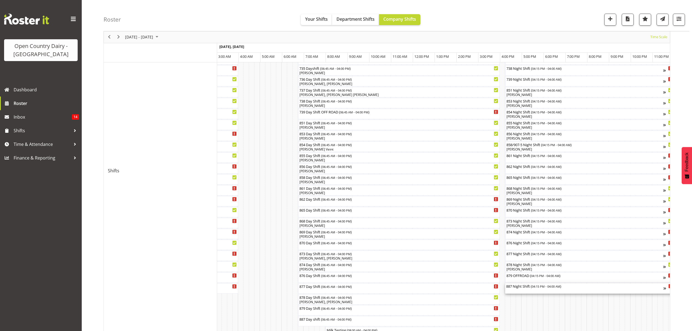
click at [514, 288] on div "887 Night Shift ( 04:15 PM - 04:00 AM )" at bounding box center [584, 285] width 157 height 5
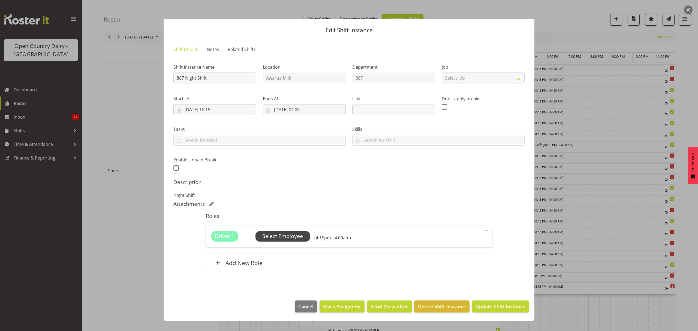
click at [278, 236] on span "Select Employee" at bounding box center [282, 236] width 41 height 8
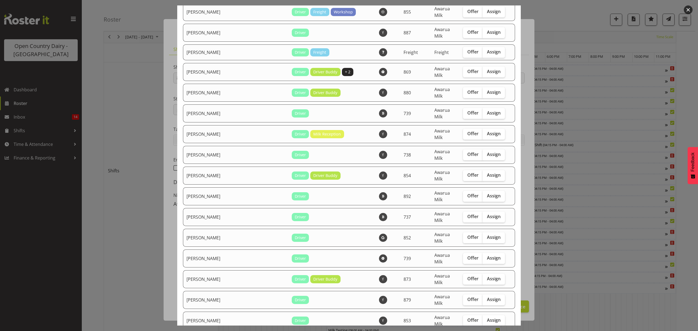
scroll to position [836, 0]
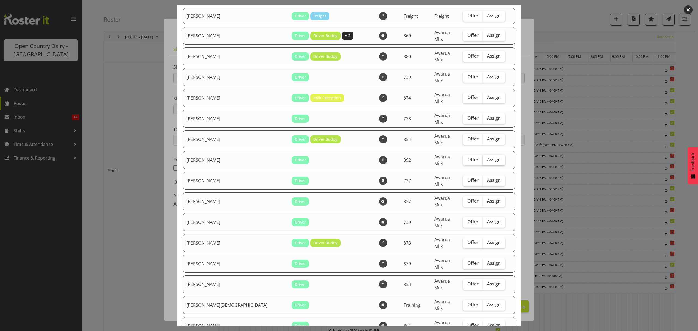
click at [487, 157] on span "Assign" at bounding box center [494, 159] width 14 height 5
click at [482, 158] on input "Assign" at bounding box center [484, 160] width 4 height 4
checkbox input "true"
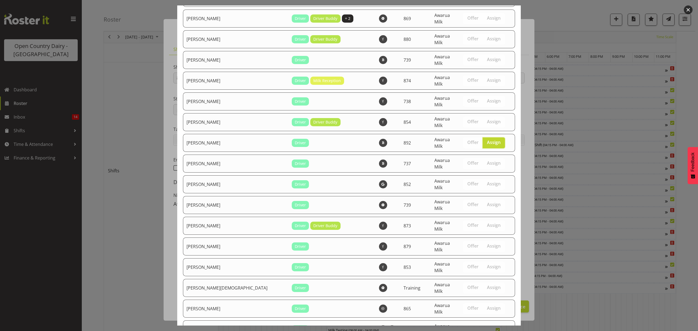
scroll to position [879, 0]
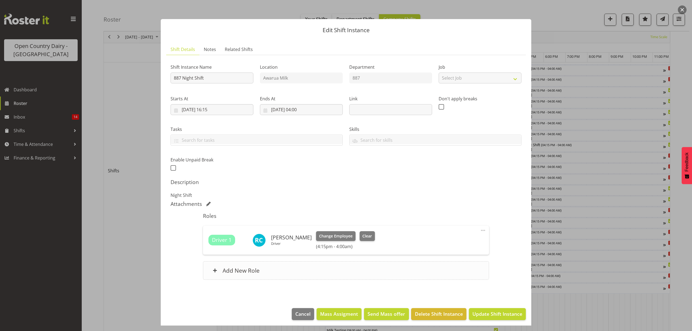
click at [286, 269] on div "Add New Role" at bounding box center [346, 270] width 286 height 19
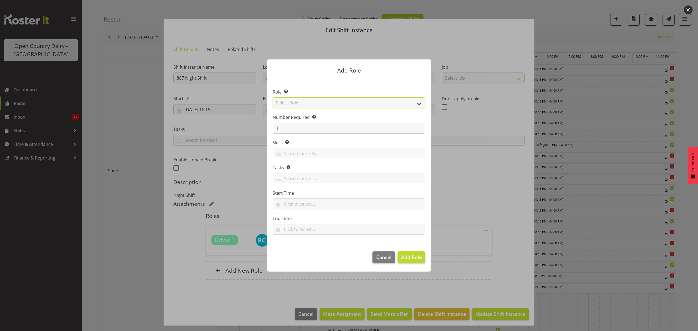
click at [292, 101] on select "Select Role Crew Leader Driver Driver Assessor Dayshift Driver Assessor Nightsh…" at bounding box center [349, 102] width 153 height 11
select select "1437"
click at [273, 97] on select "Select Role Crew Leader Driver Driver Assessor Dayshift Driver Assessor Nightsh…" at bounding box center [349, 102] width 153 height 11
click at [414, 262] on button "Add Role" at bounding box center [411, 257] width 28 height 12
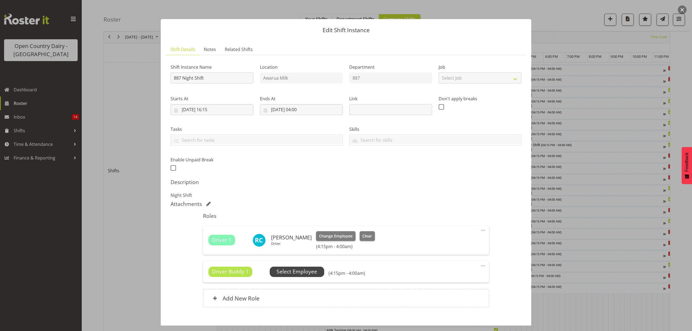
click at [298, 275] on span "Select Employee" at bounding box center [297, 272] width 41 height 8
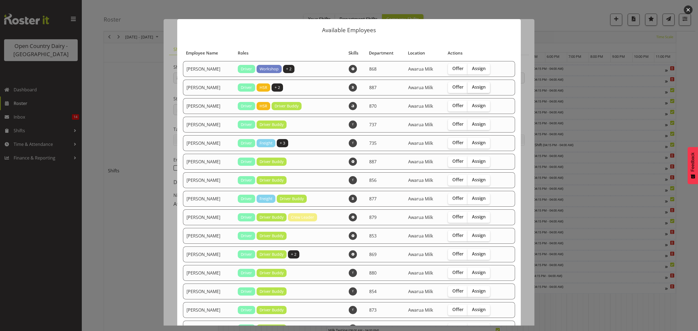
click at [473, 89] on span "Assign" at bounding box center [479, 86] width 14 height 5
click at [471, 89] on input "Assign" at bounding box center [469, 87] width 4 height 4
checkbox input "true"
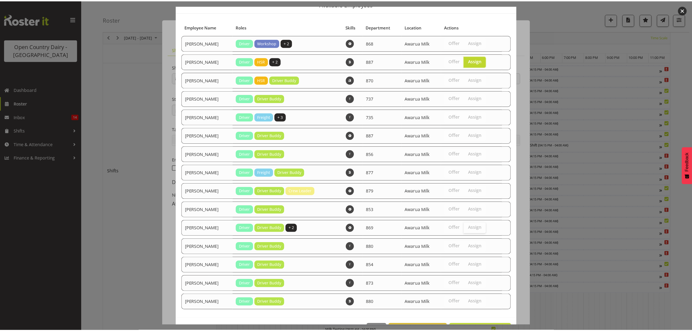
scroll to position [45, 0]
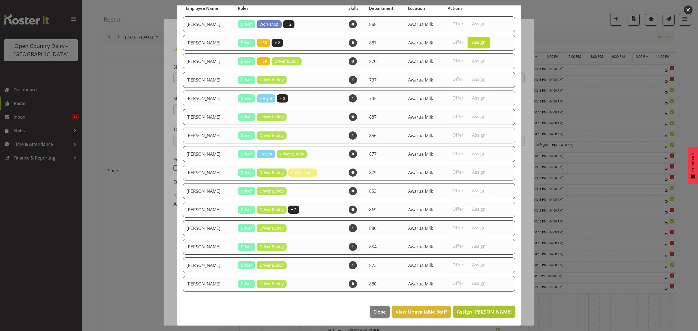
click at [471, 307] on button "Assign Andrew Muir" at bounding box center [484, 312] width 62 height 12
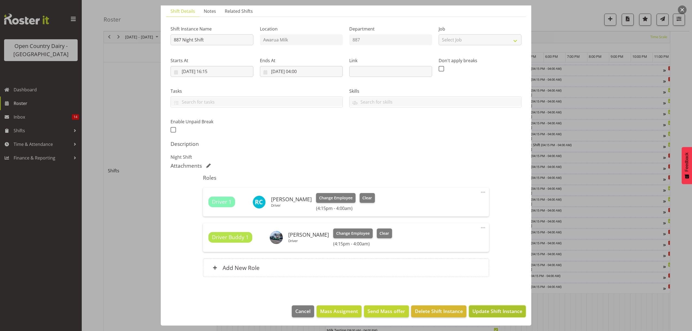
click at [488, 308] on span "Update Shift Instance" at bounding box center [498, 310] width 50 height 7
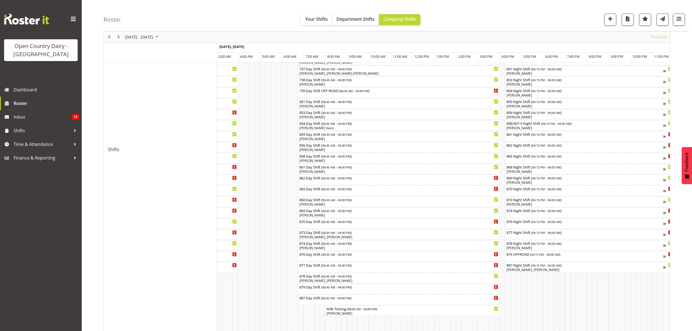
scroll to position [145, 0]
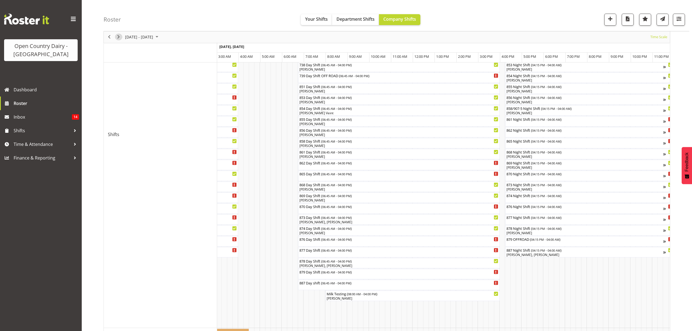
click at [118, 39] on span "Next" at bounding box center [118, 37] width 7 height 7
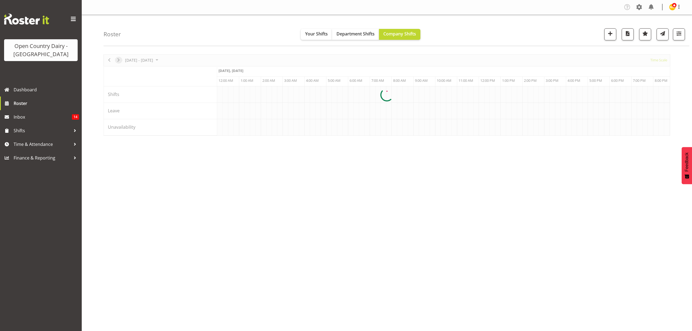
scroll to position [0, 0]
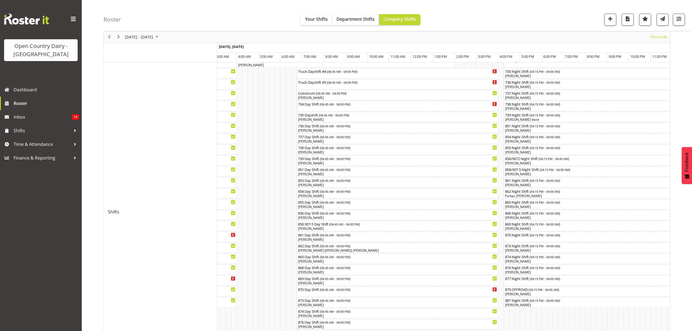
scroll to position [61, 0]
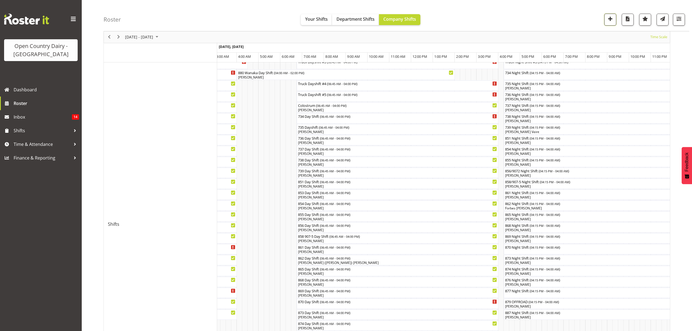
click at [611, 21] on span "button" at bounding box center [610, 18] width 7 height 7
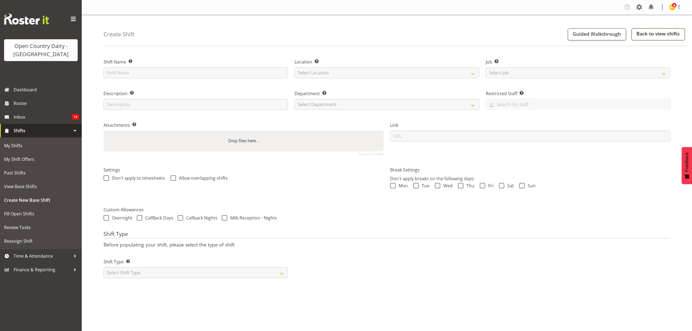
click at [649, 38] on link "Back to view shifts" at bounding box center [658, 34] width 53 height 12
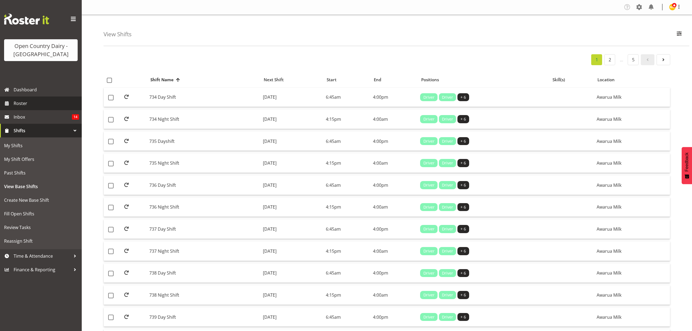
click at [22, 106] on span "Roster" at bounding box center [46, 103] width 65 height 8
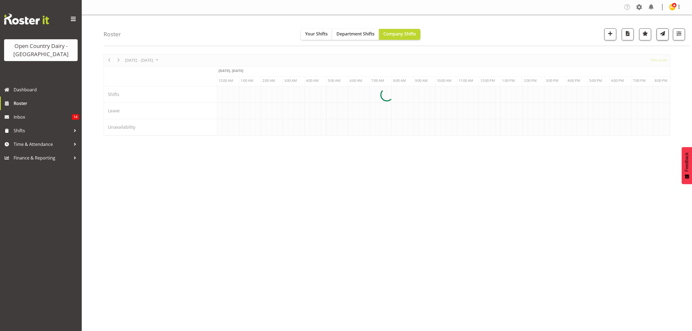
scroll to position [0, 2617]
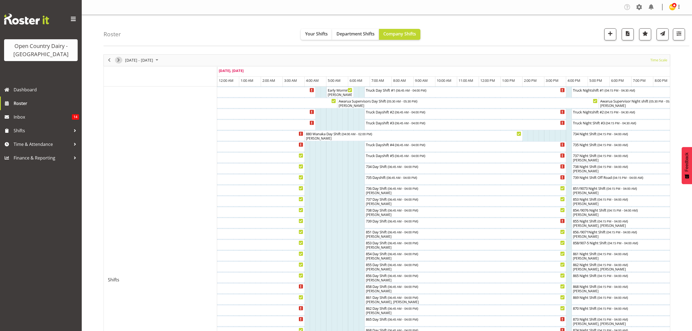
click at [120, 59] on span "Next" at bounding box center [118, 60] width 7 height 7
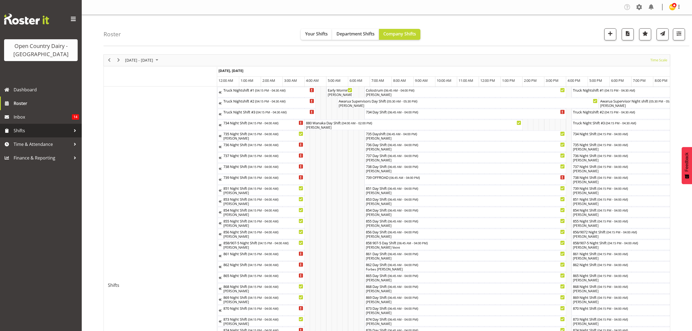
click at [24, 128] on span "Shifts" at bounding box center [42, 130] width 57 height 8
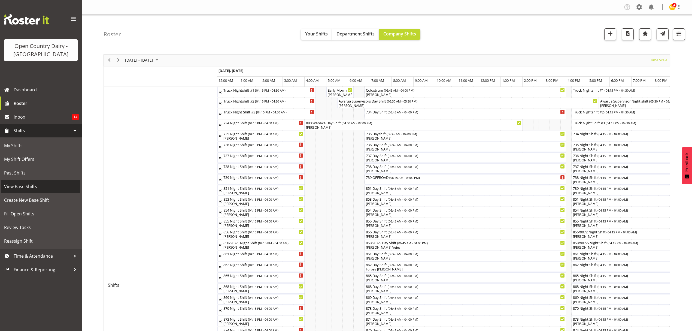
click at [25, 185] on span "View Base Shifts" at bounding box center [41, 186] width 74 height 8
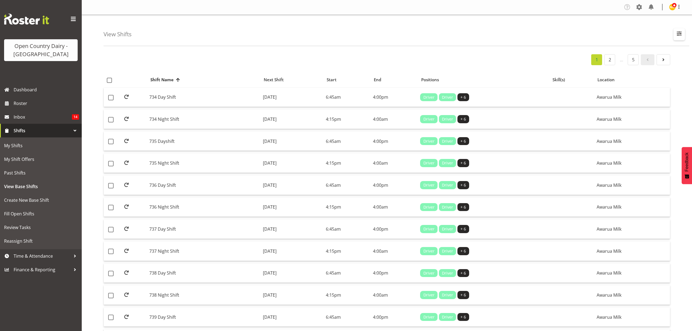
click at [680, 37] on span "button" at bounding box center [679, 33] width 7 height 7
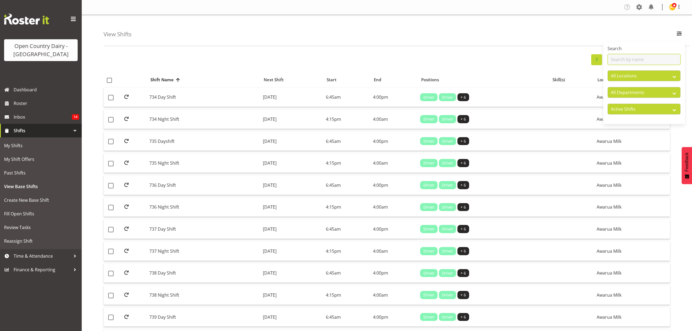
click at [628, 62] on input "text" at bounding box center [644, 59] width 73 height 11
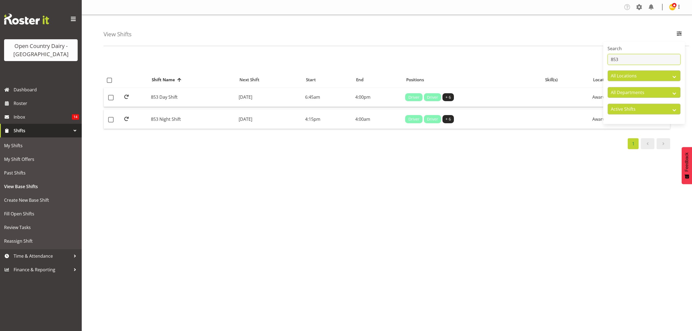
type input "853"
click at [536, 206] on div "1 Shift Name Location Shift Name Next Shift Start End Positions Skill(s) Locati…" at bounding box center [398, 159] width 589 height 218
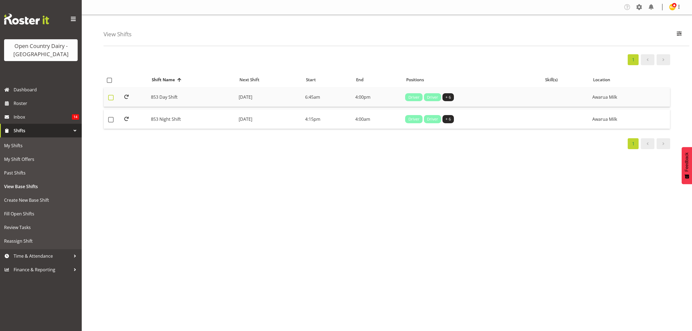
click at [108, 98] on span at bounding box center [110, 97] width 5 height 5
checkbox input "true"
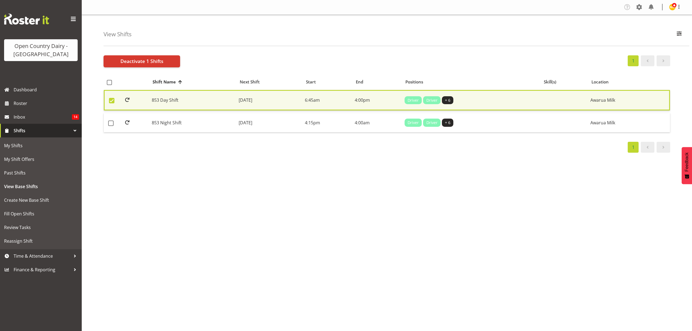
click at [108, 98] on td at bounding box center [113, 100] width 18 height 21
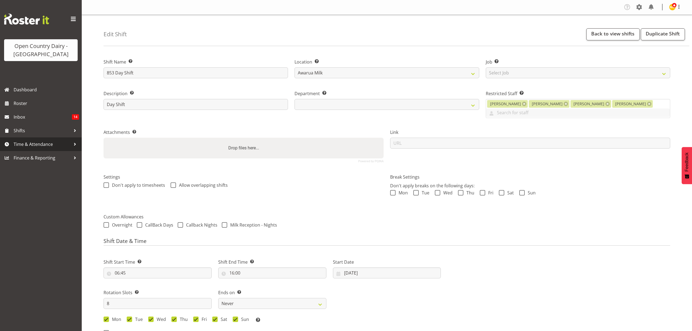
click at [21, 144] on span "Time & Attendance" at bounding box center [42, 144] width 57 height 8
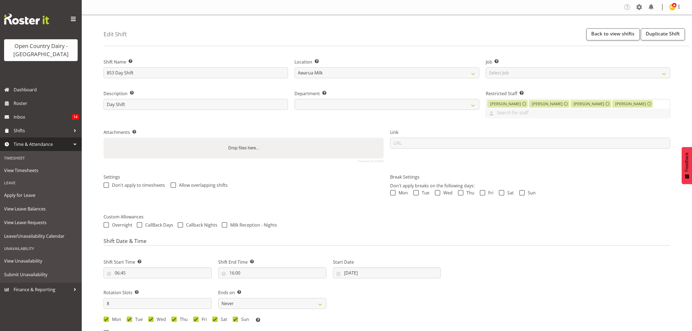
select select "669"
click at [614, 36] on link "Back to view shifts" at bounding box center [613, 34] width 53 height 12
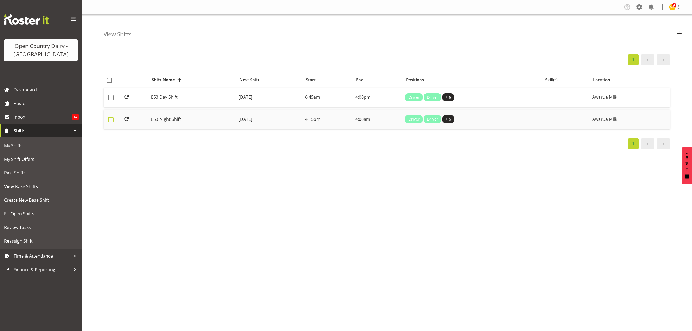
click at [109, 119] on span at bounding box center [110, 119] width 5 height 5
checkbox input "true"
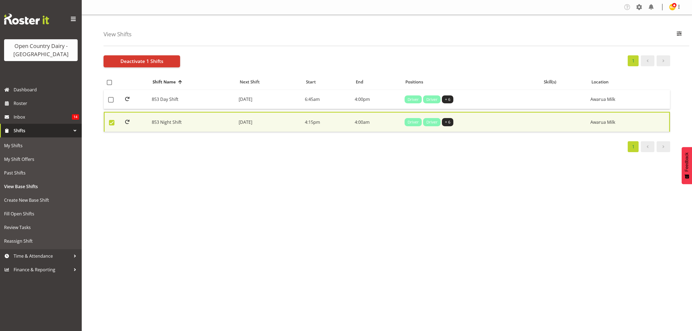
click at [165, 122] on td "853 Night Shift" at bounding box center [193, 122] width 87 height 20
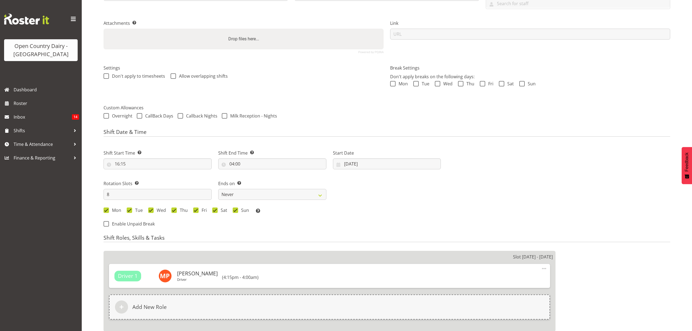
scroll to position [291, 0]
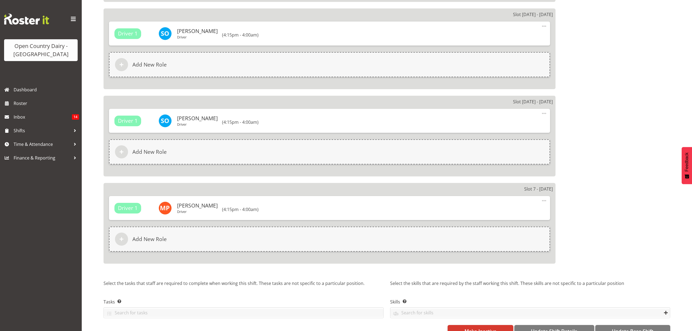
select select "669"
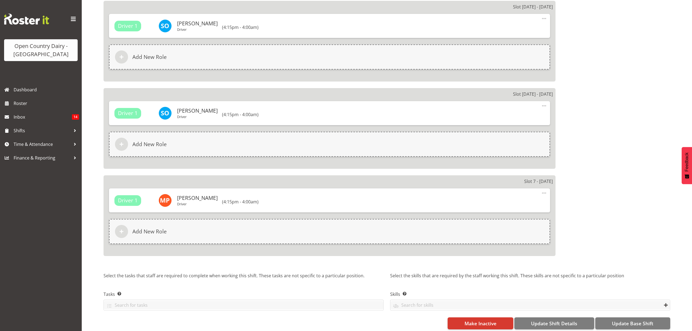
scroll to position [813, 0]
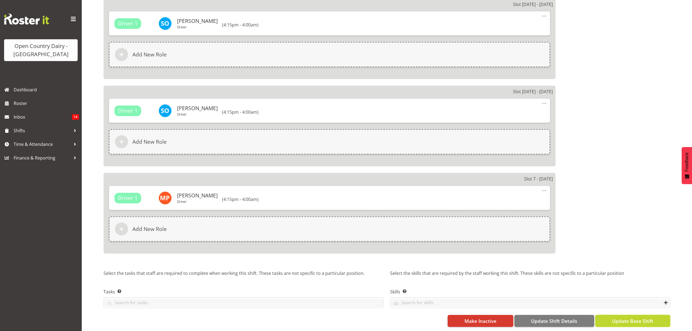
click at [627, 317] on span "Update Base Shift" at bounding box center [632, 320] width 41 height 7
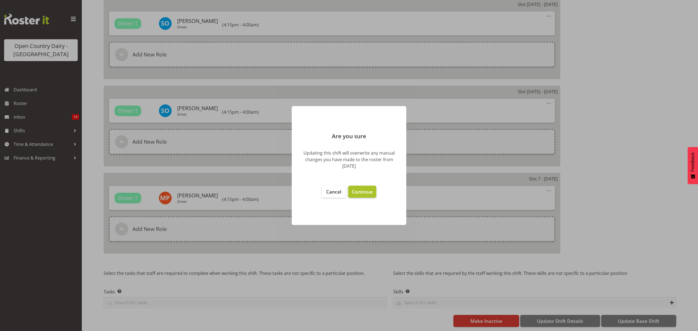
click at [362, 192] on span "Continue" at bounding box center [362, 191] width 21 height 7
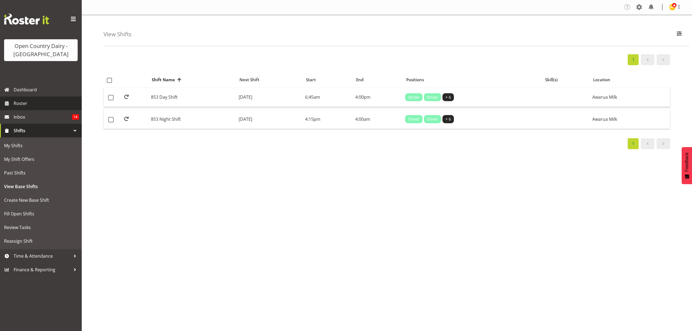
click at [19, 102] on span "Roster" at bounding box center [46, 103] width 65 height 8
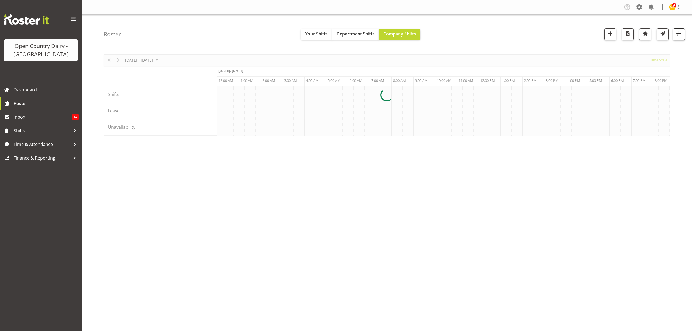
scroll to position [0, 2617]
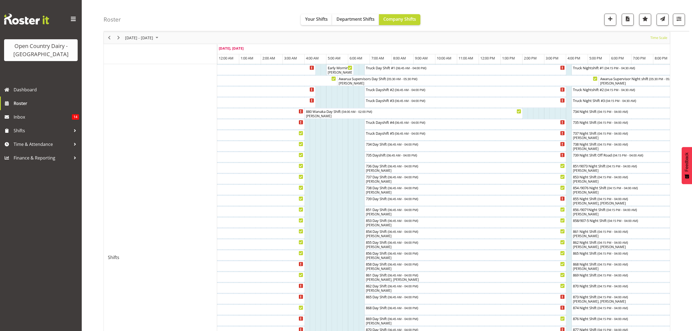
scroll to position [36, 0]
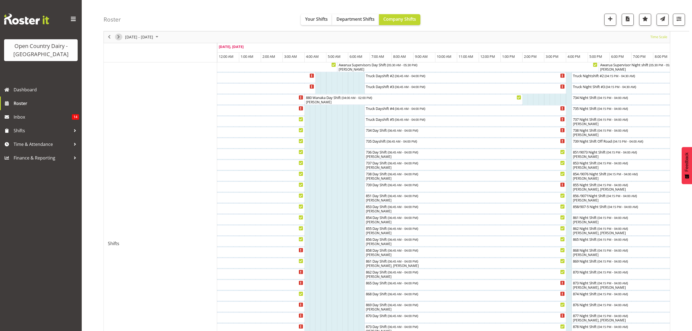
click at [118, 35] on span "Next" at bounding box center [118, 37] width 7 height 7
